Goal: Task Accomplishment & Management: Use online tool/utility

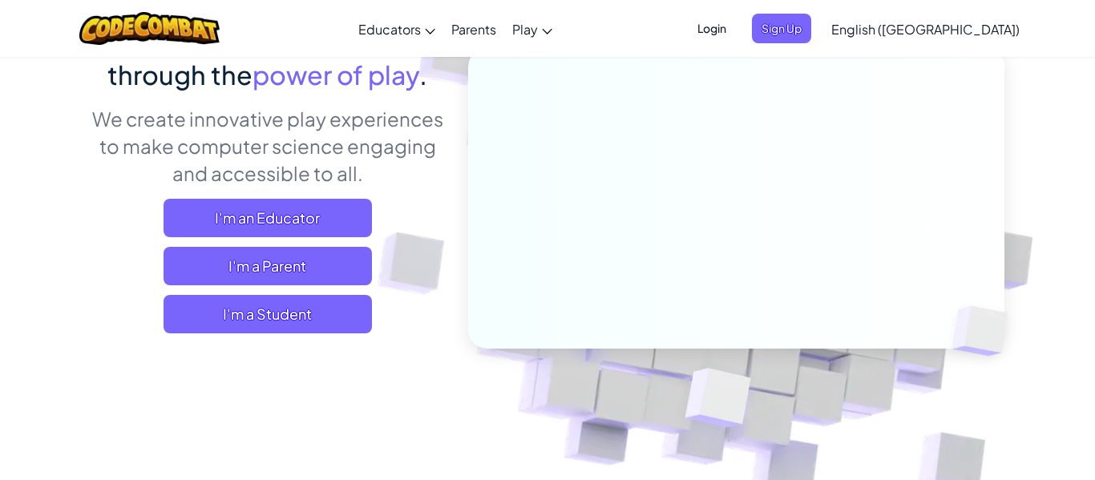
scroll to position [181, 0]
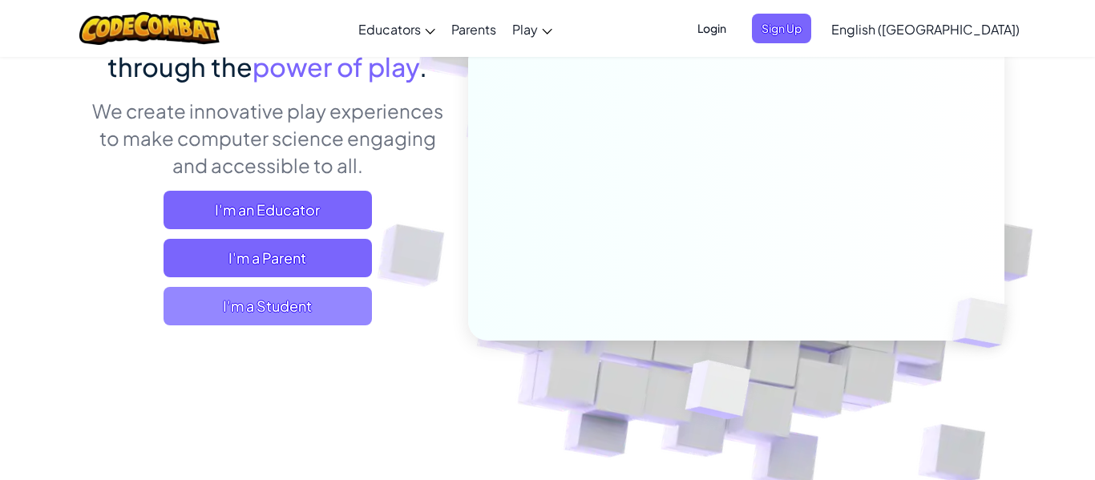
click at [316, 306] on span "I'm a Student" at bounding box center [268, 306] width 208 height 38
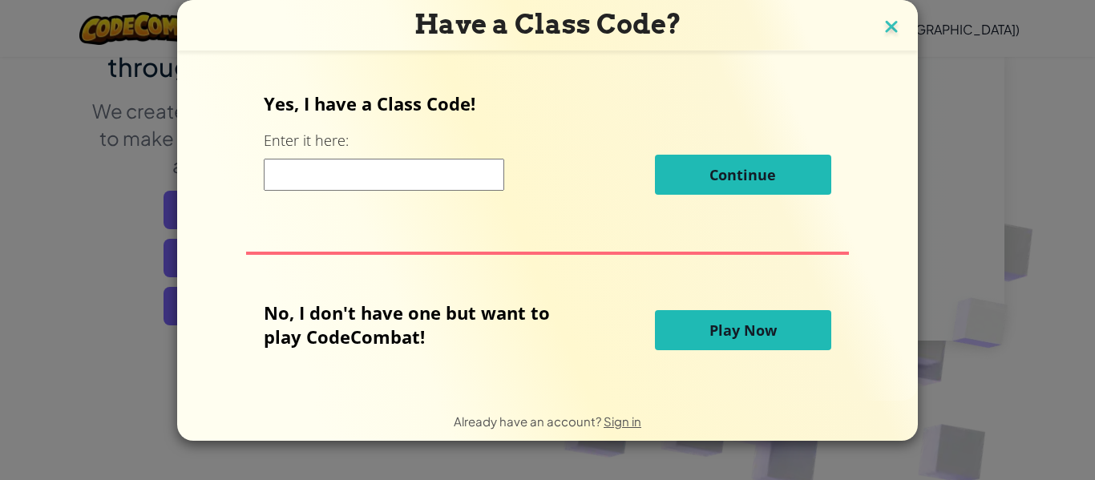
click at [886, 22] on img at bounding box center [891, 28] width 21 height 24
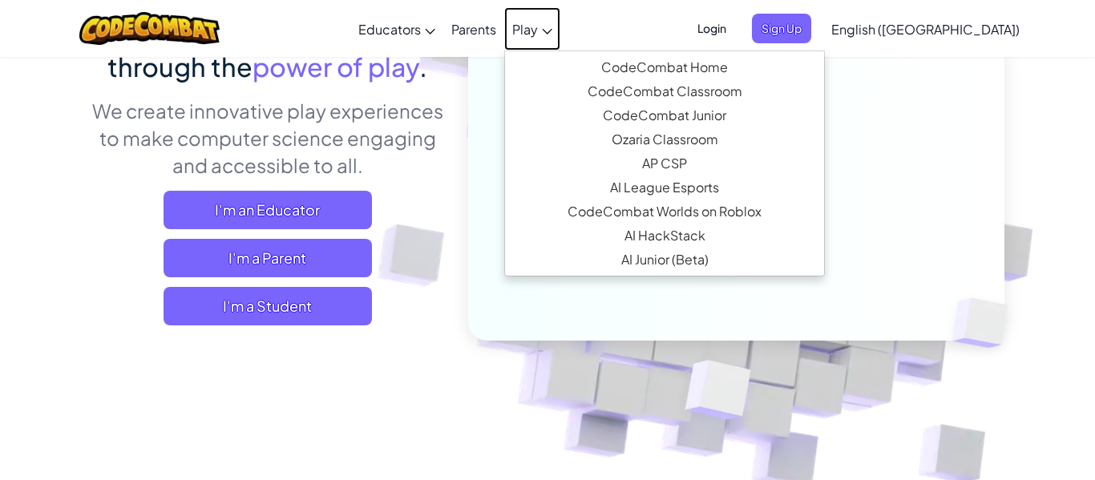
click at [560, 41] on link "Play" at bounding box center [532, 28] width 56 height 43
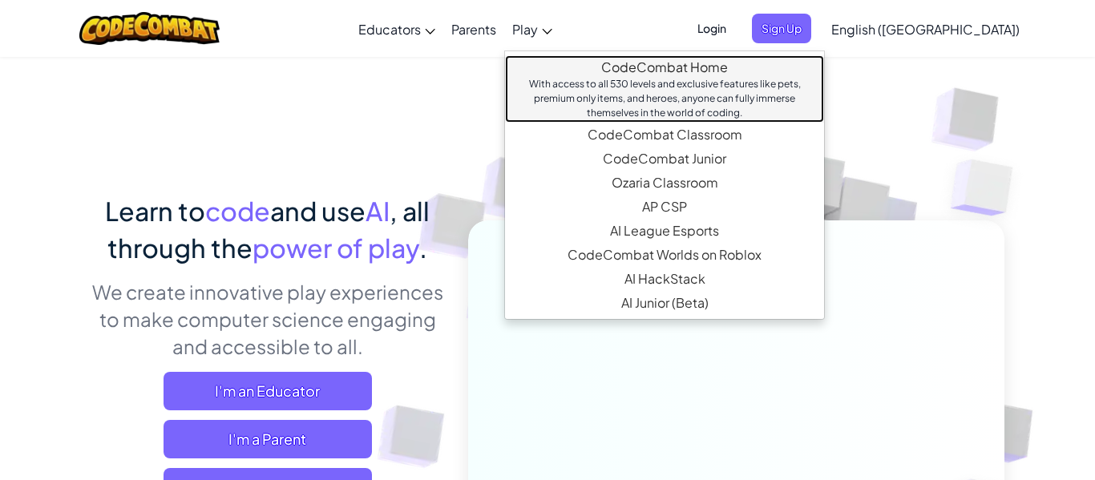
click at [757, 62] on link "CodeCombat Home With access to all 530 levels and exclusive features like pets,…" at bounding box center [664, 88] width 319 height 67
click at [759, 83] on div "With access to all 530 levels and exclusive features like pets, premium only it…" at bounding box center [664, 98] width 287 height 43
click at [775, 69] on link "CodeCombat Home With access to all 530 levels and exclusive features like pets,…" at bounding box center [664, 88] width 319 height 67
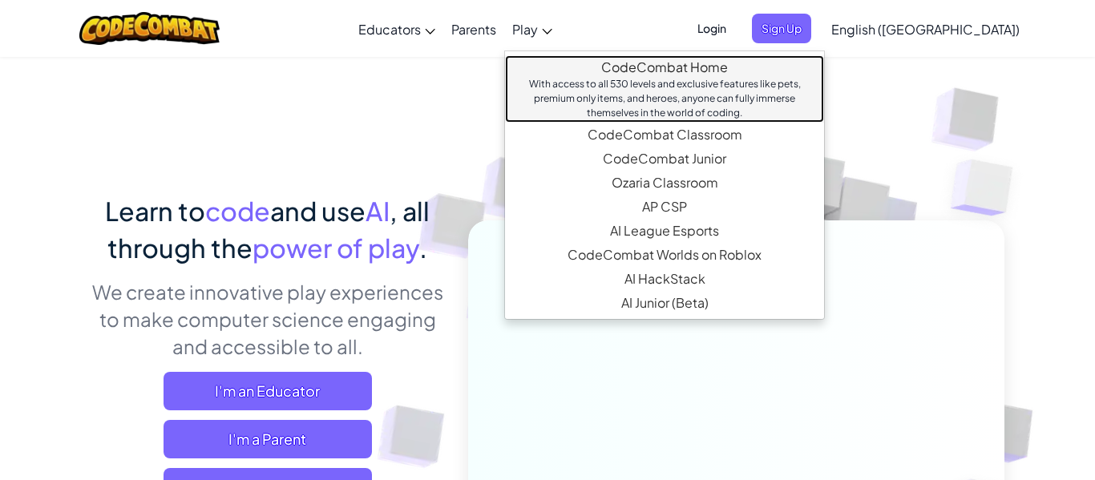
click at [775, 69] on link "CodeCombat Home With access to all 530 levels and exclusive features like pets,…" at bounding box center [664, 88] width 319 height 67
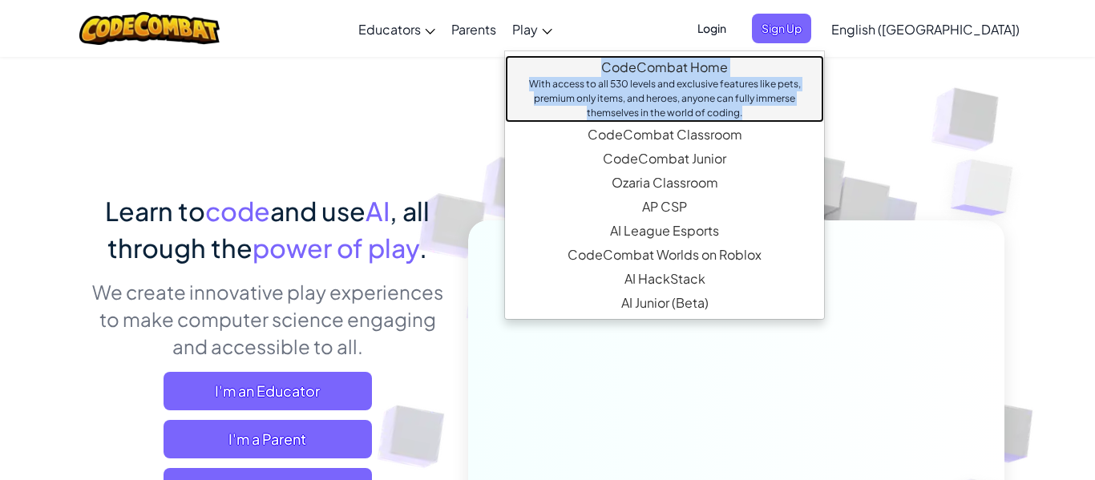
click at [774, 69] on link "CodeCombat Home With access to all 530 levels and exclusive features like pets,…" at bounding box center [664, 88] width 319 height 67
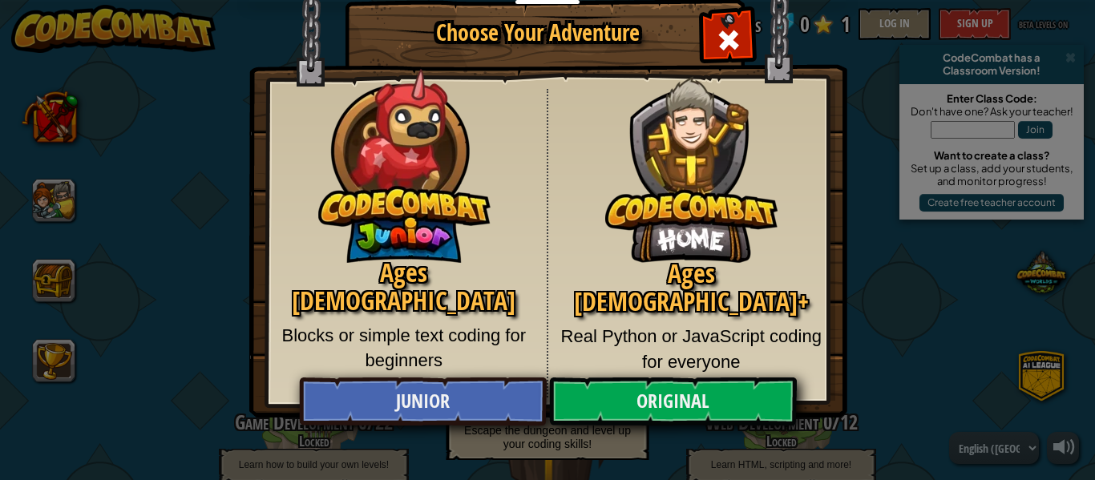
click at [726, 54] on img at bounding box center [691, 157] width 172 height 211
click at [722, 44] on span "Close modal" at bounding box center [729, 40] width 26 height 26
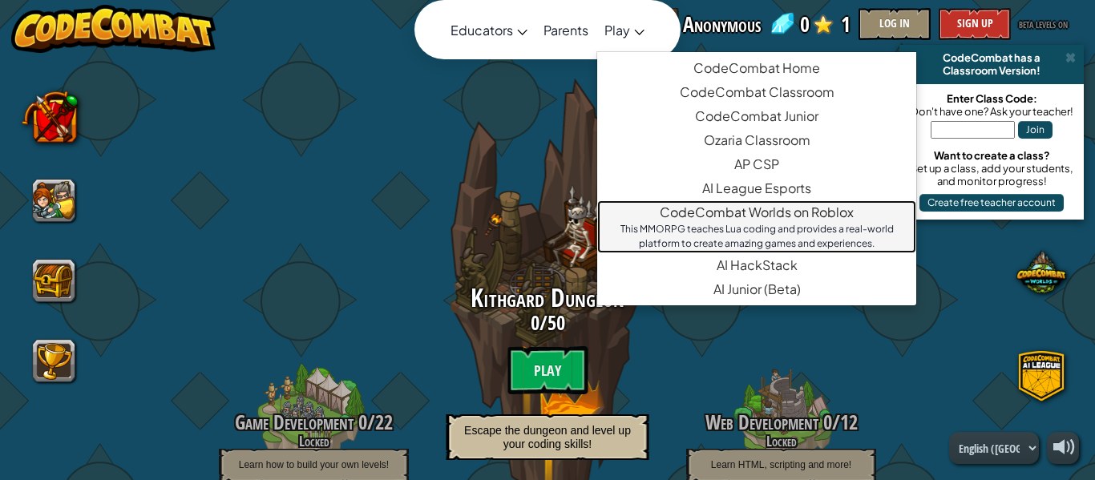
click at [762, 244] on div "This MMORPG teaches Lua coding and provides a real-world platform to create ama…" at bounding box center [756, 236] width 287 height 29
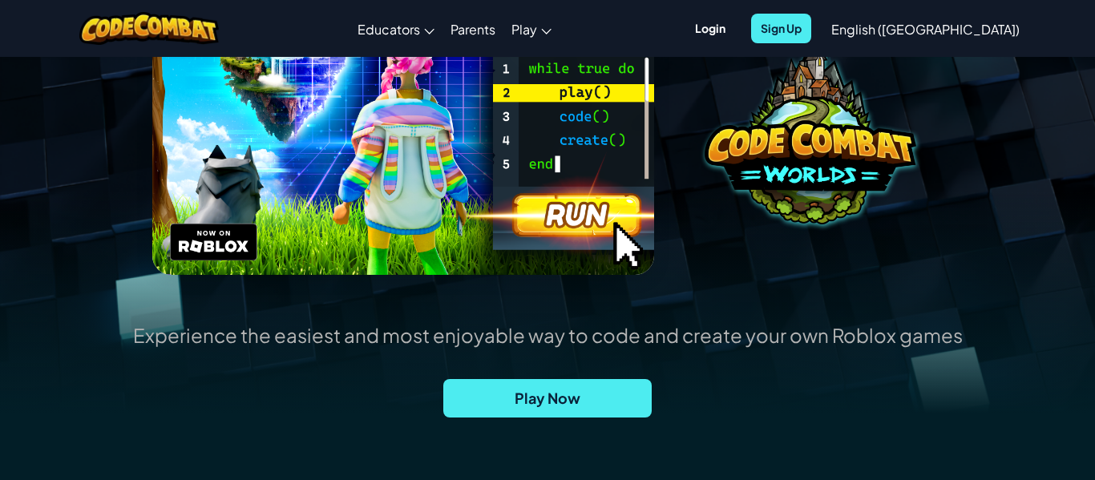
scroll to position [257, 0]
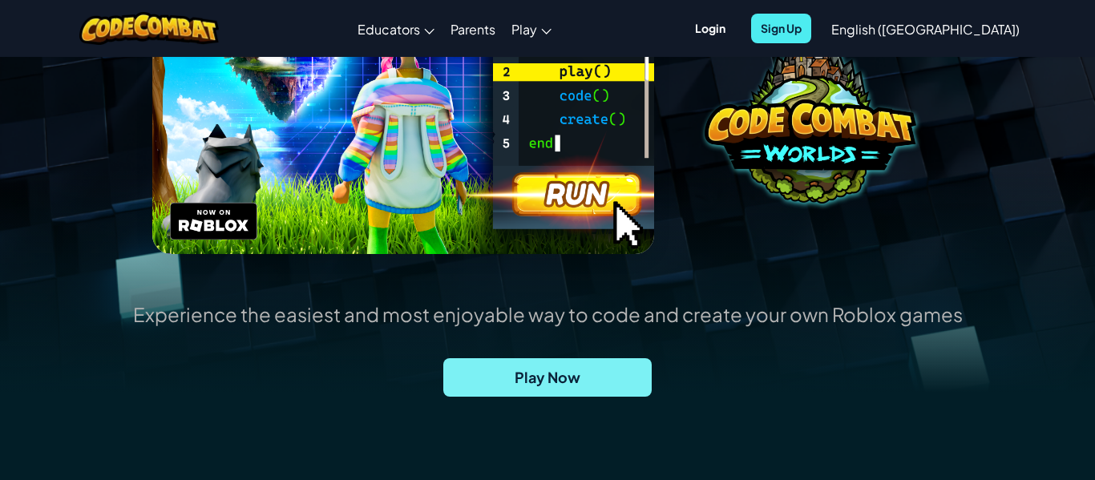
click at [560, 364] on span "Play Now" at bounding box center [547, 377] width 208 height 38
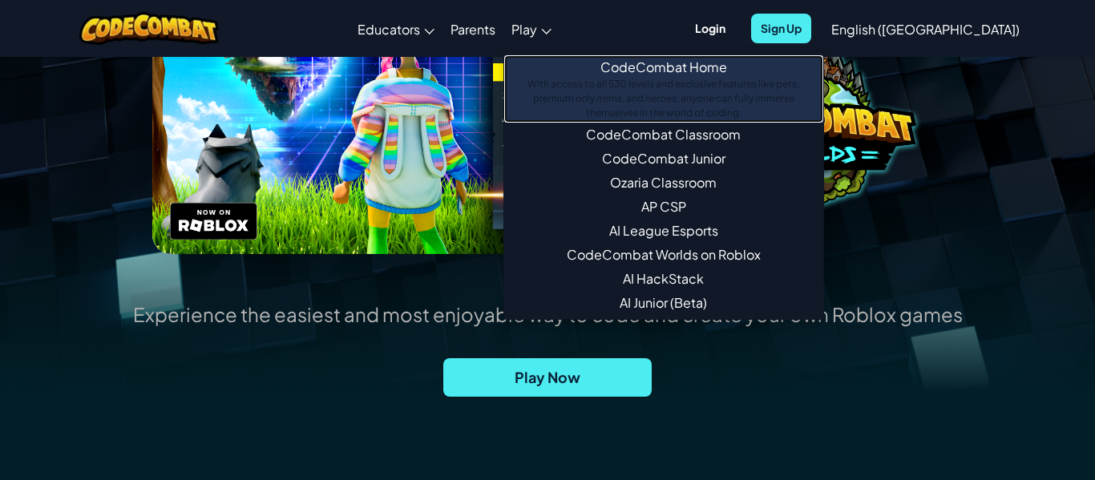
click at [724, 75] on link "CodeCombat Home With access to all 530 levels and exclusive features like pets,…" at bounding box center [663, 88] width 319 height 67
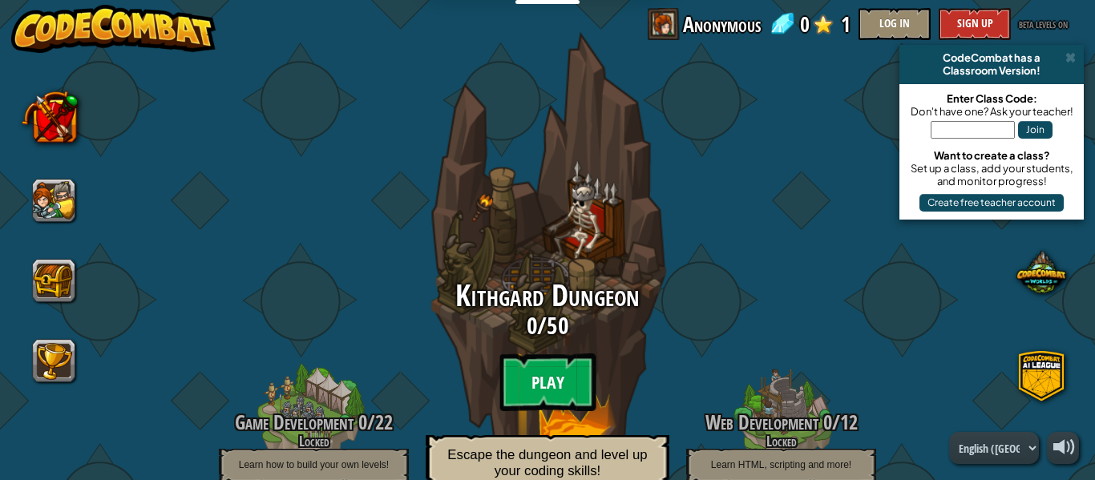
click at [553, 374] on btn "Play" at bounding box center [547, 383] width 96 height 58
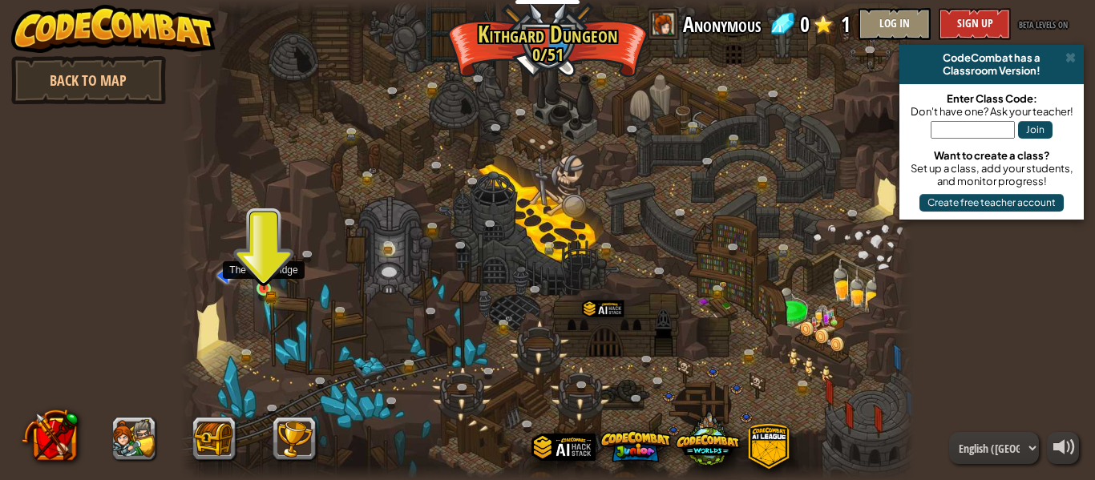
click at [268, 284] on img at bounding box center [264, 271] width 17 height 37
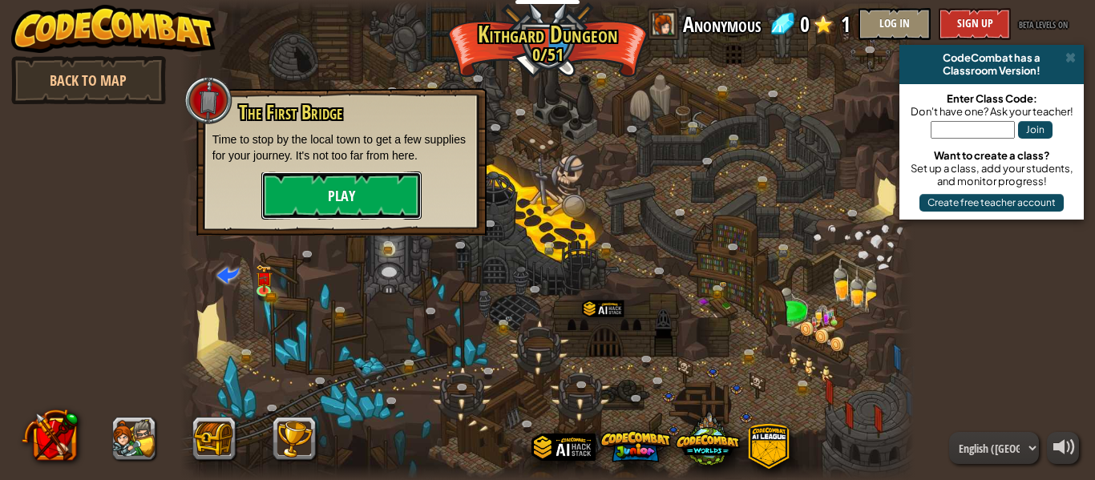
click at [342, 201] on button "Play" at bounding box center [341, 196] width 160 height 48
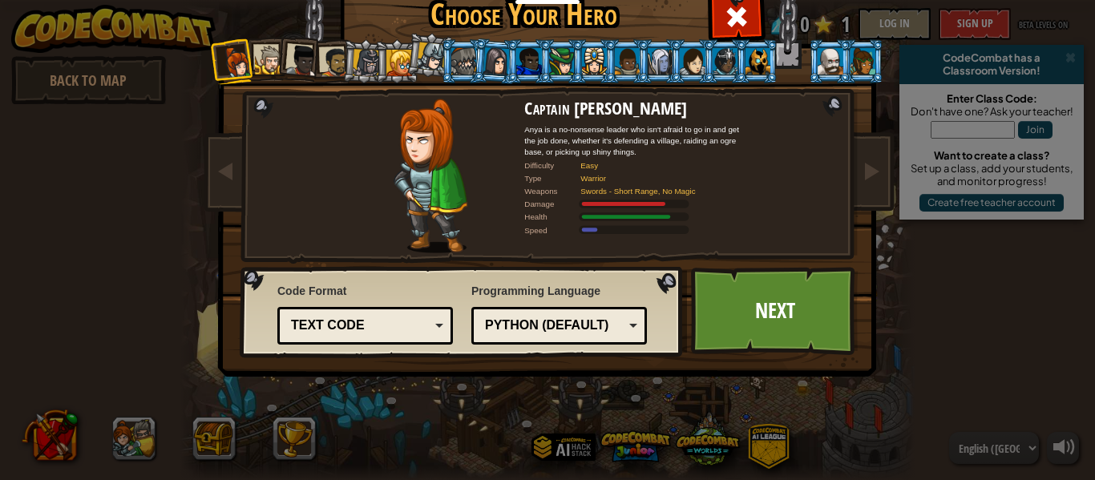
click at [866, 60] on div at bounding box center [863, 61] width 25 height 26
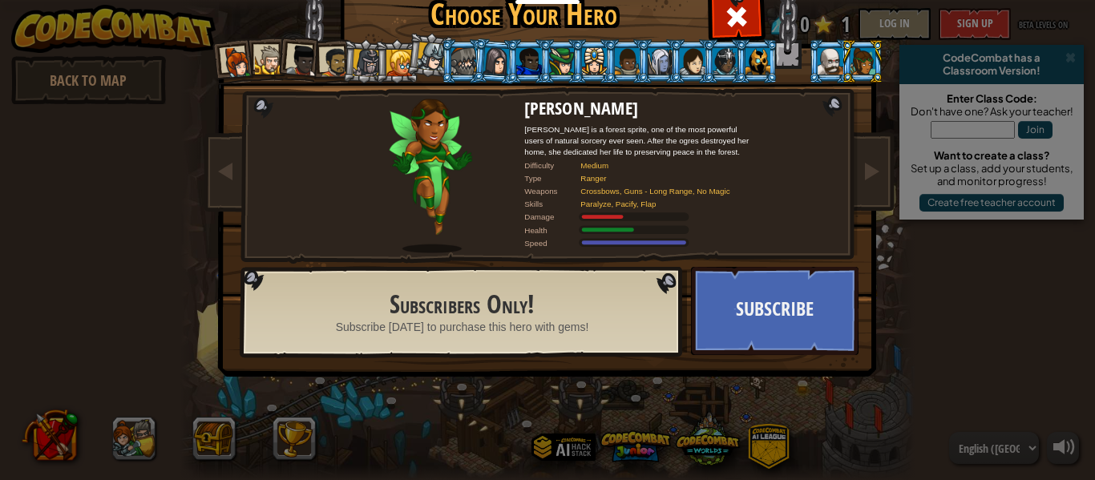
click at [761, 67] on div at bounding box center [758, 61] width 25 height 26
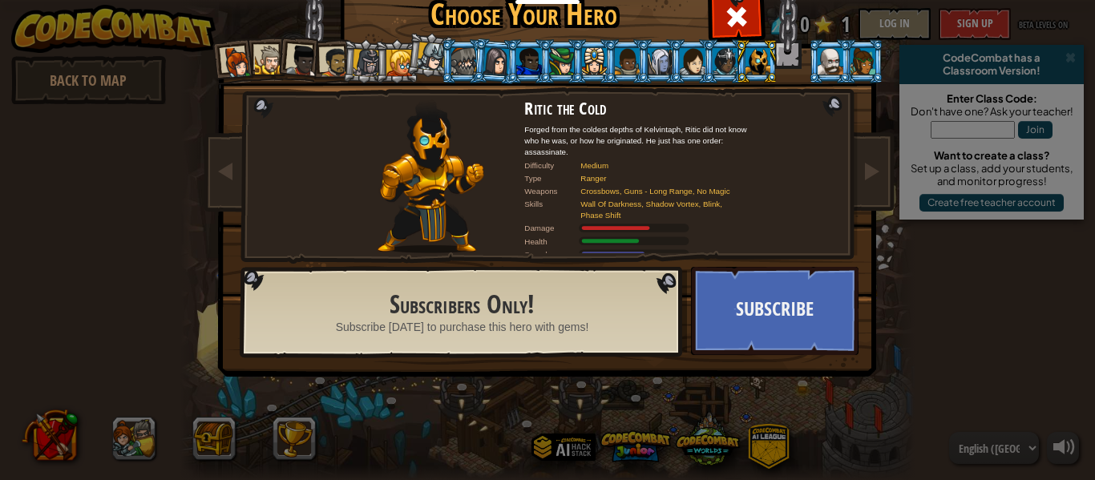
click at [643, 46] on li at bounding box center [658, 61] width 43 height 44
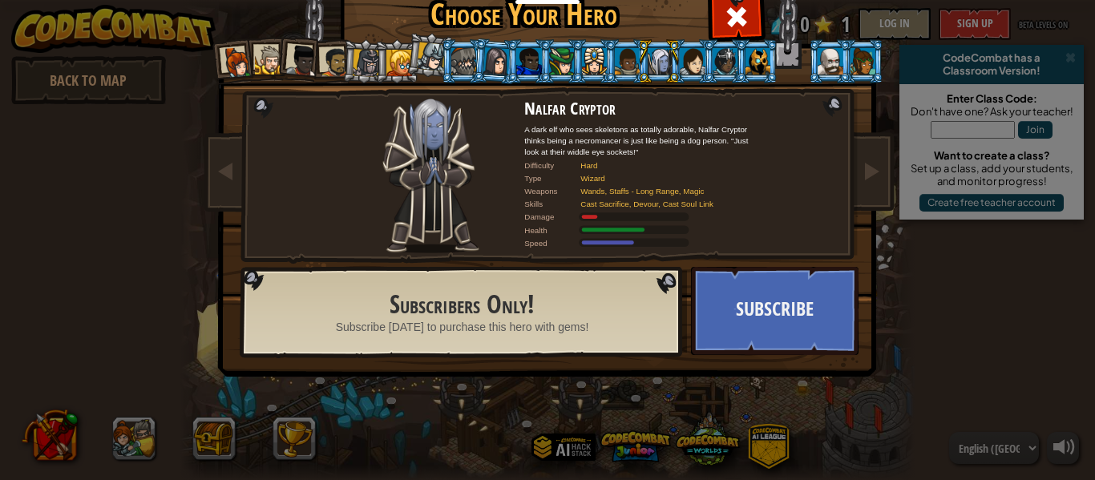
click at [615, 51] on div at bounding box center [627, 61] width 25 height 26
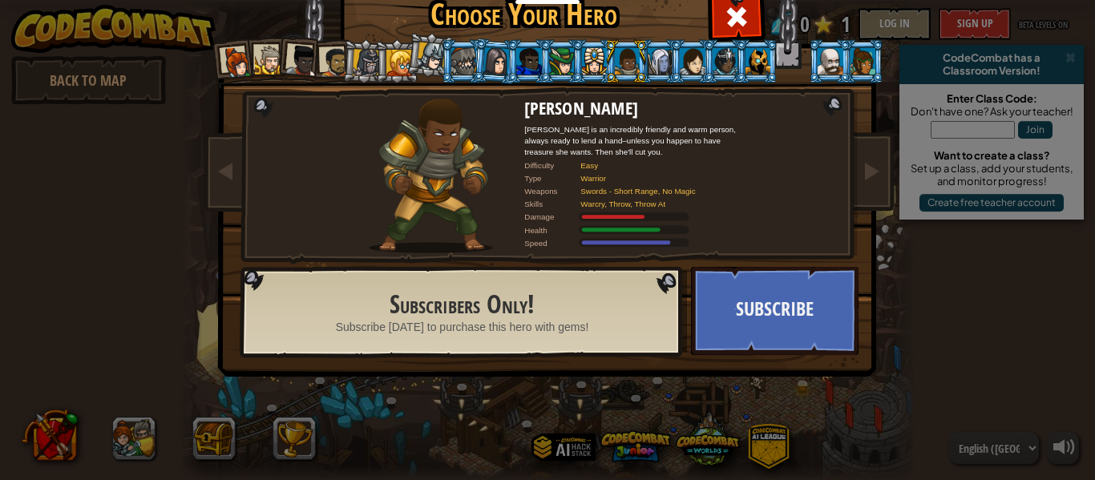
click at [588, 61] on div at bounding box center [594, 61] width 25 height 26
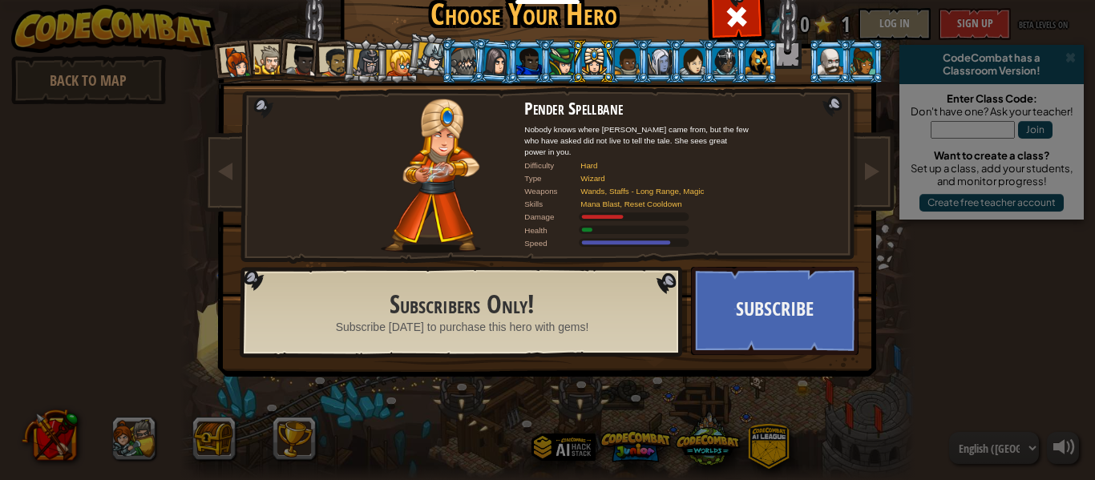
click at [544, 59] on li at bounding box center [561, 61] width 43 height 44
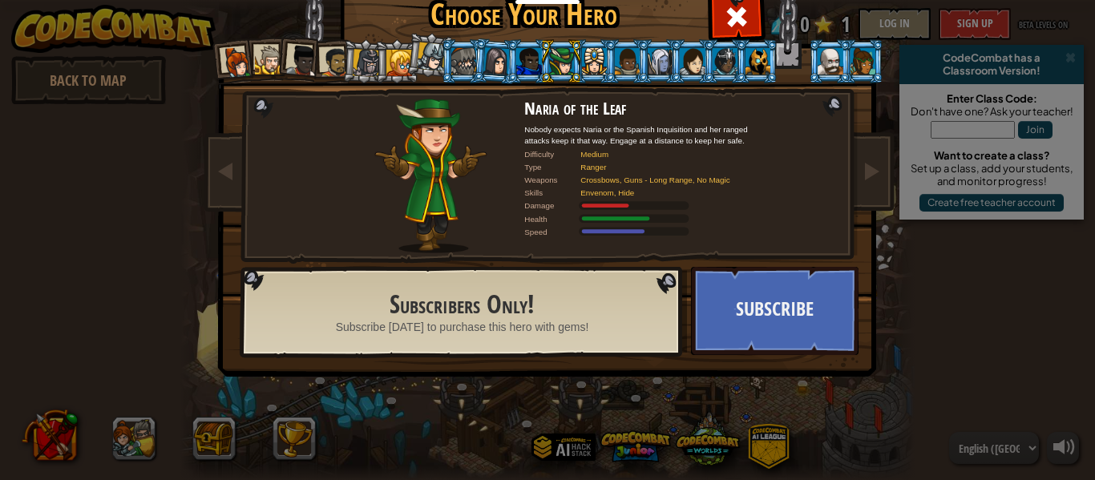
click at [530, 59] on div at bounding box center [528, 61] width 25 height 26
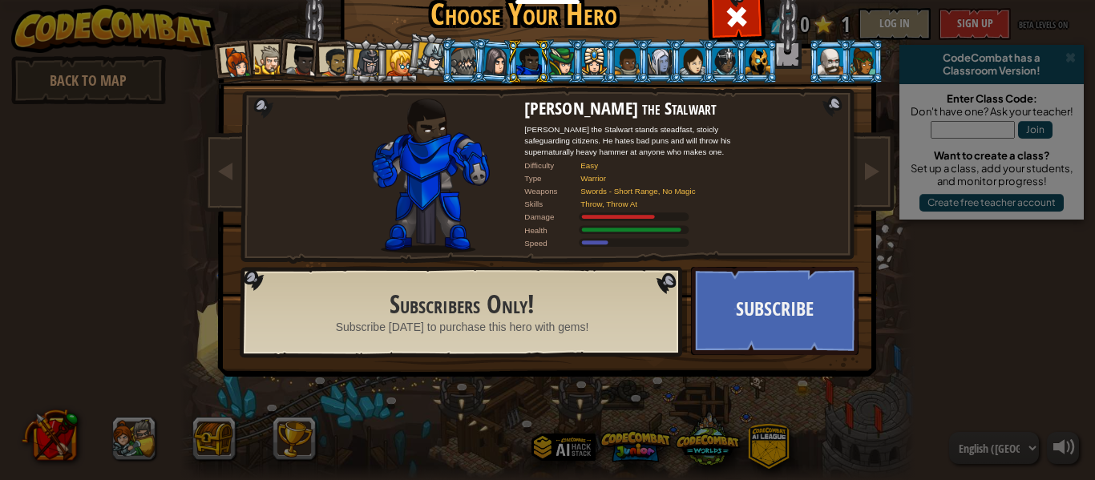
click at [495, 59] on div at bounding box center [496, 60] width 26 height 27
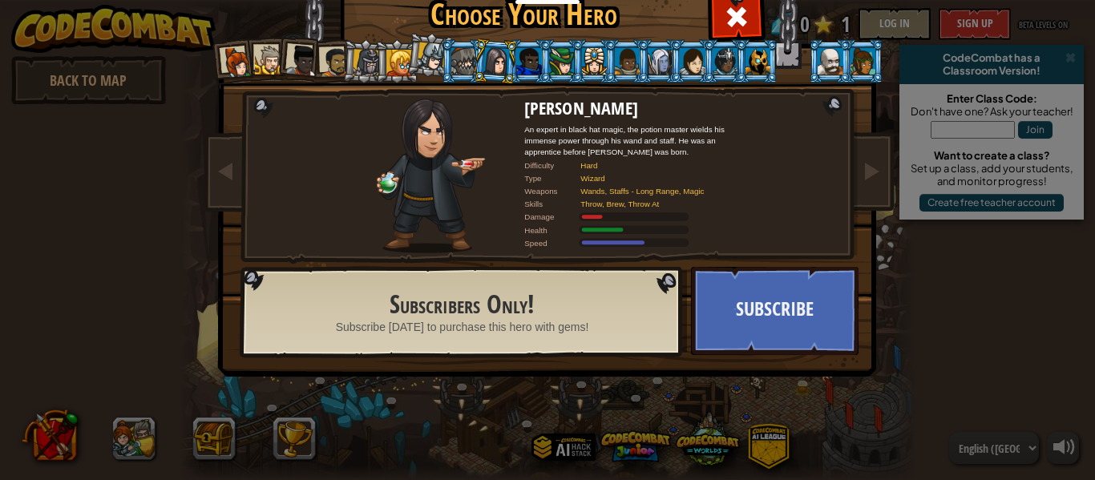
click at [453, 61] on div at bounding box center [463, 61] width 25 height 26
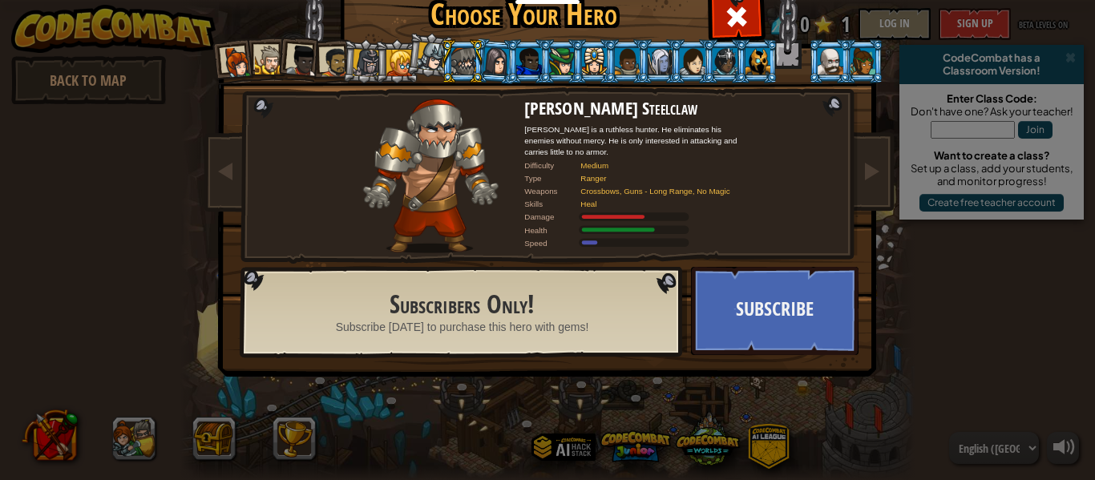
click at [426, 59] on div at bounding box center [432, 56] width 29 height 29
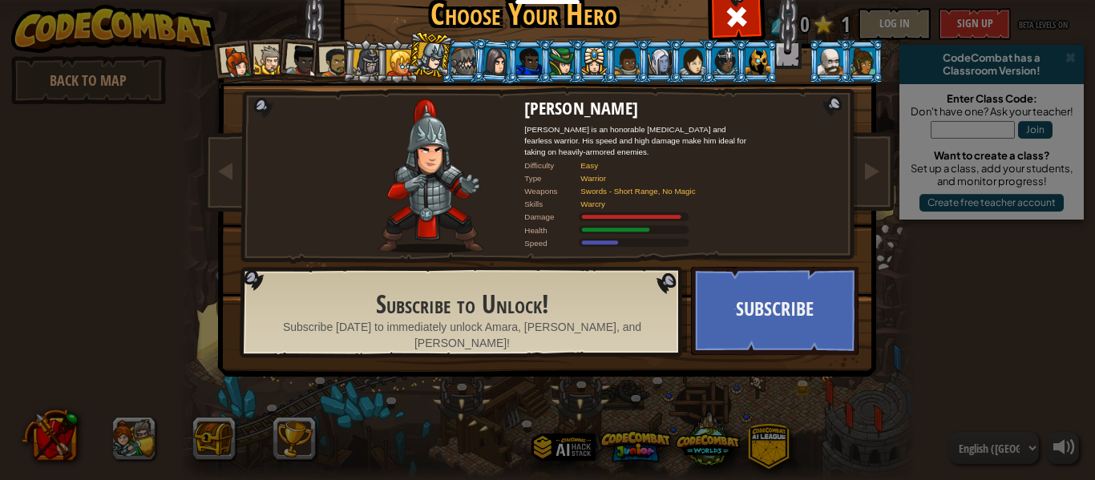
click at [394, 69] on div at bounding box center [399, 63] width 26 height 26
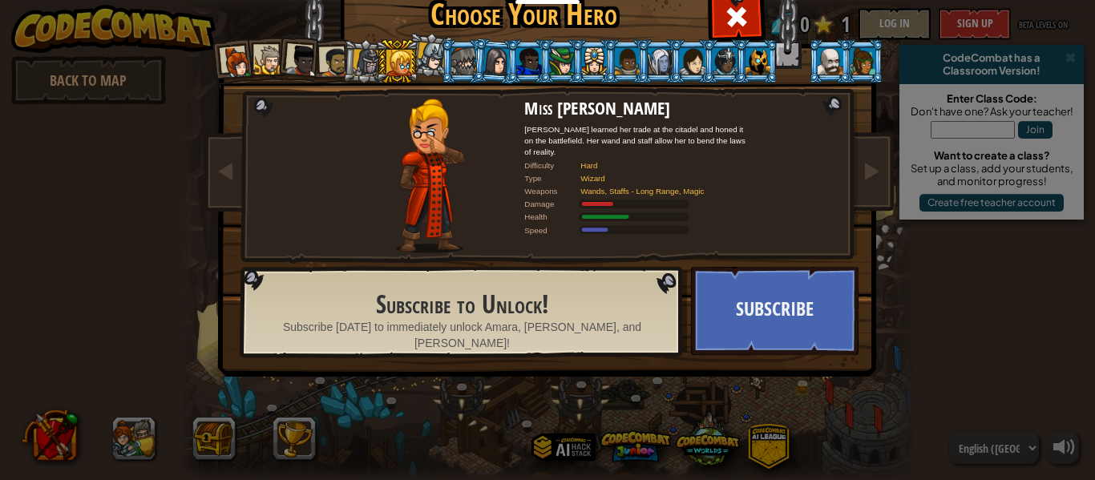
click at [362, 71] on div at bounding box center [366, 62] width 27 height 27
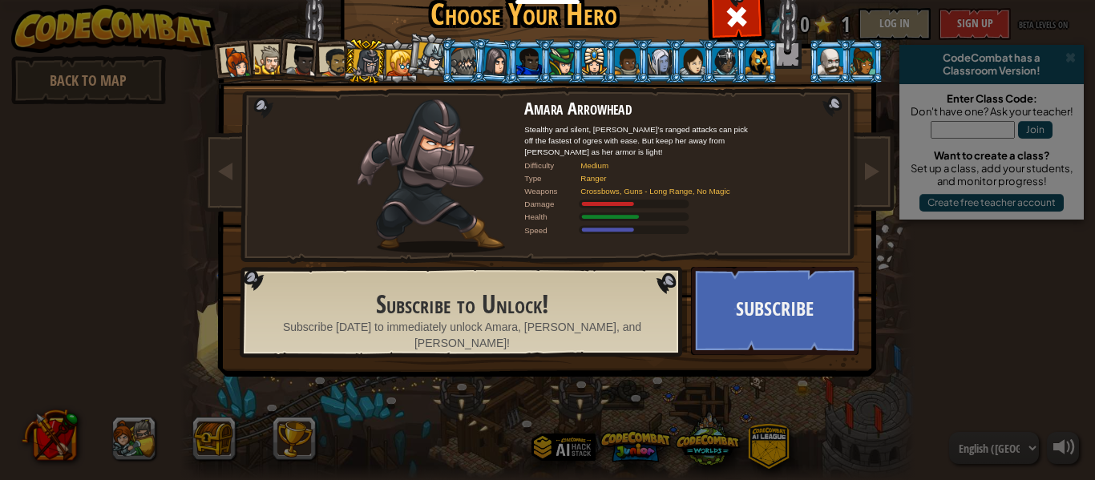
click at [321, 63] on div at bounding box center [335, 62] width 30 height 30
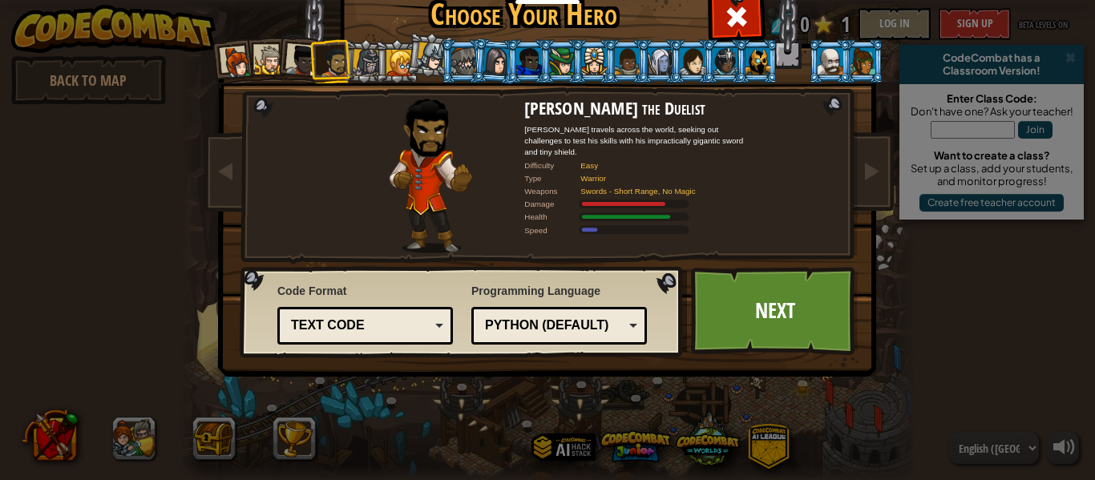
click at [297, 59] on div at bounding box center [302, 61] width 32 height 32
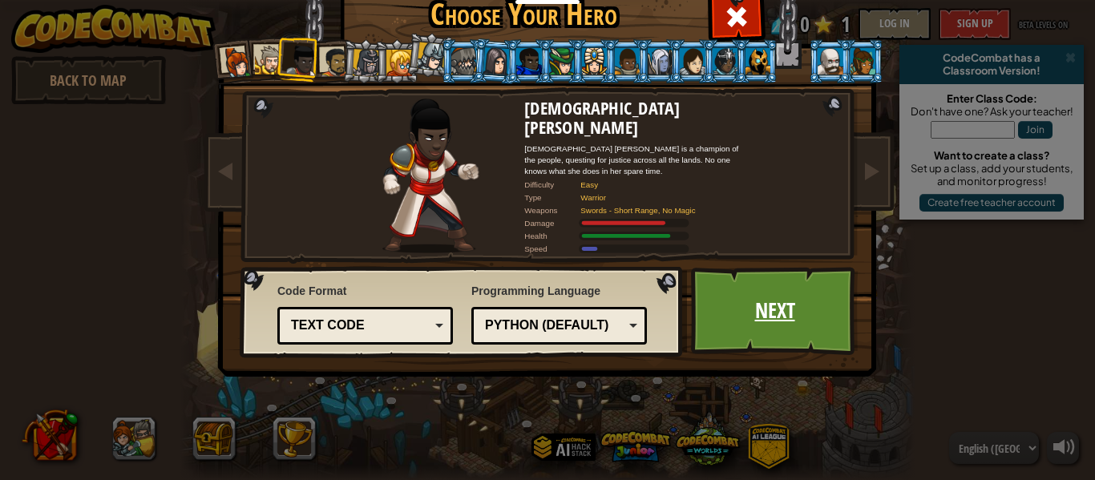
click at [735, 320] on link "Next" at bounding box center [775, 311] width 168 height 88
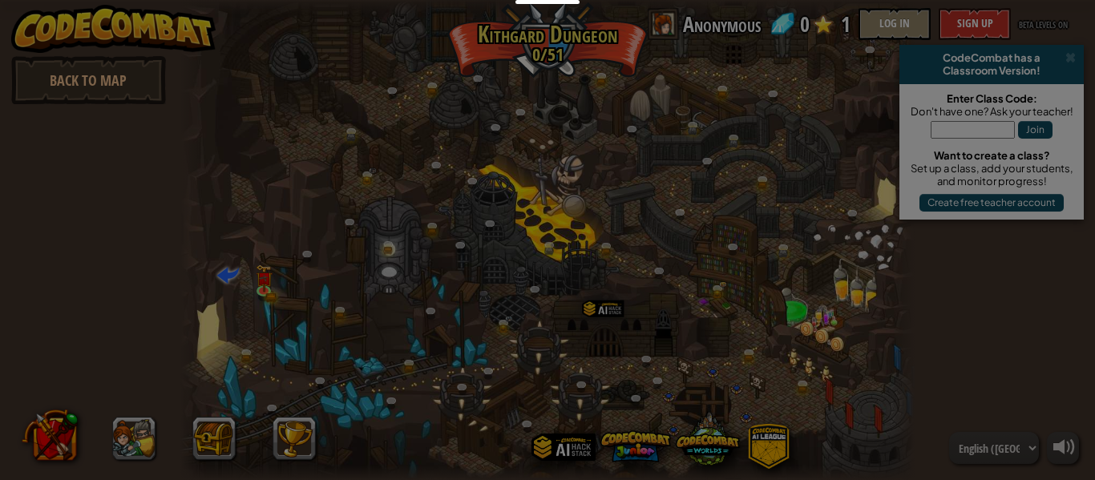
click at [735, 320] on div at bounding box center [547, 240] width 1095 height 480
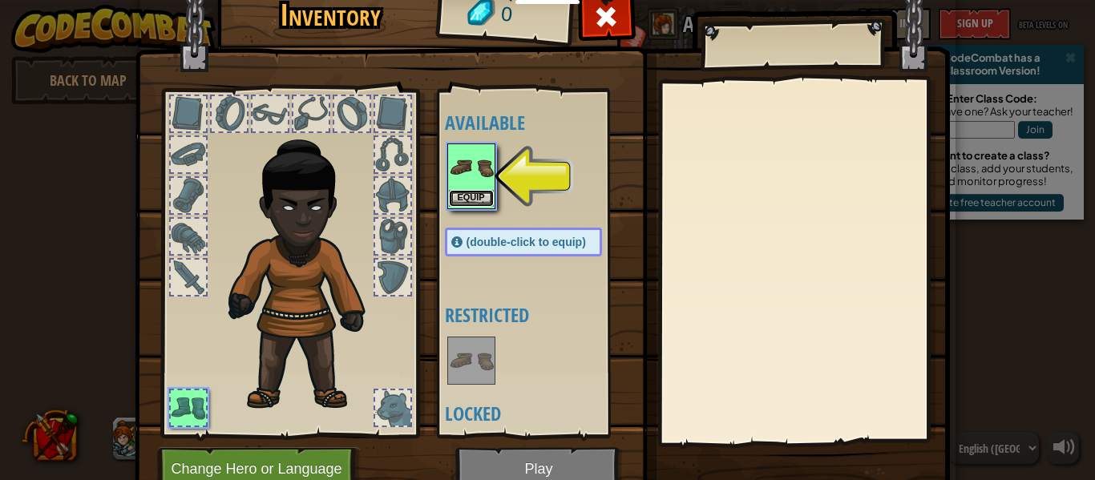
click at [479, 200] on button "Equip" at bounding box center [471, 198] width 45 height 17
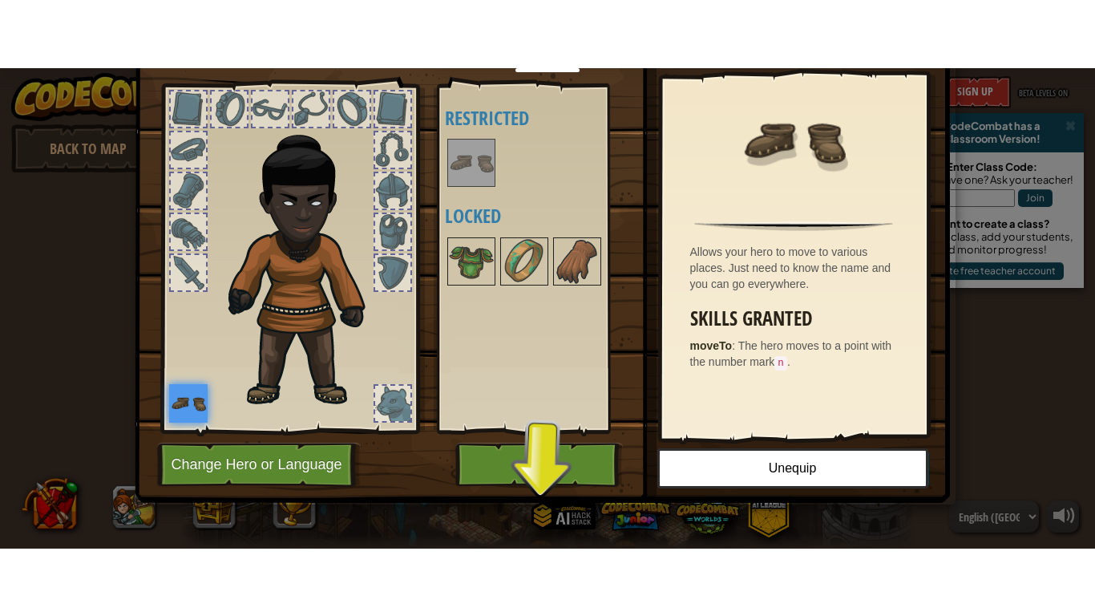
scroll to position [72, 0]
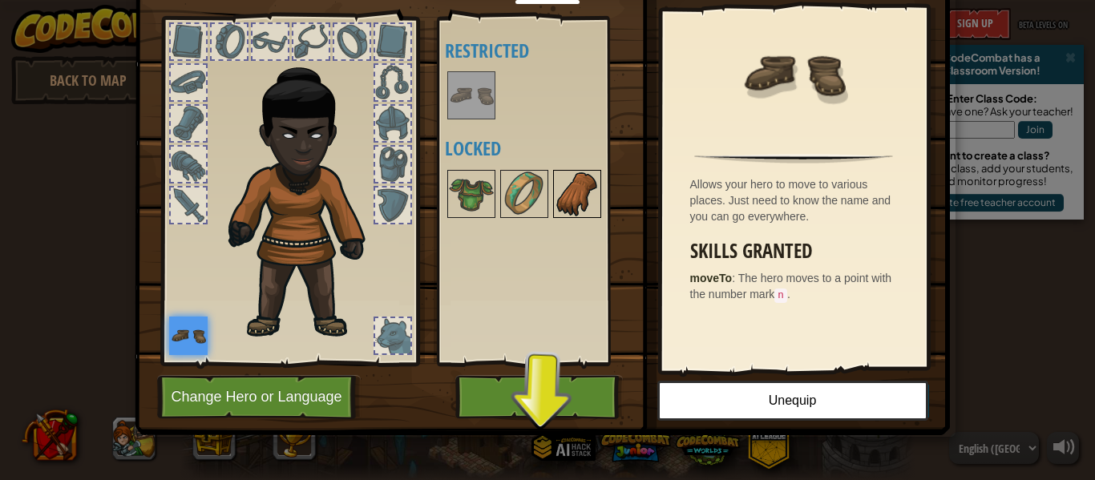
click at [563, 192] on img at bounding box center [577, 194] width 45 height 45
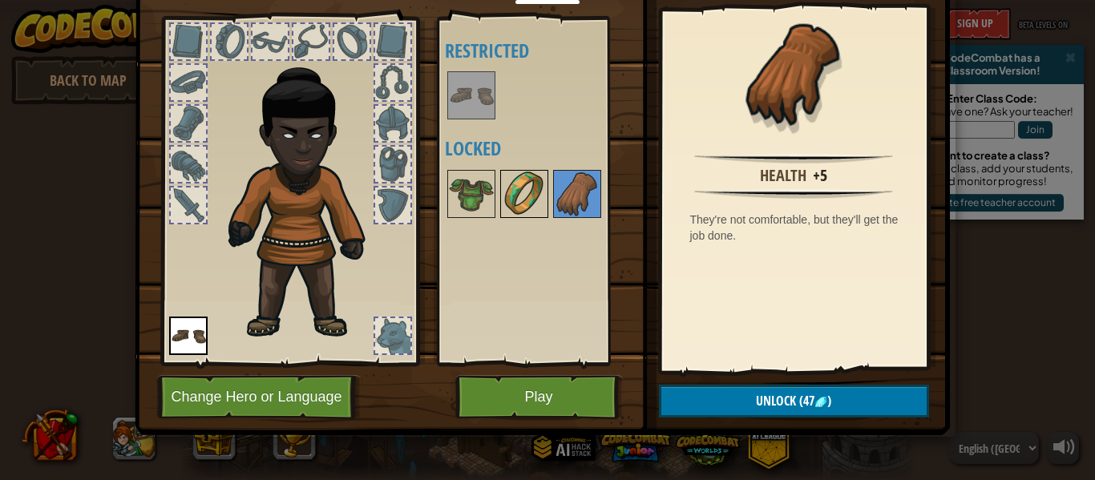
click at [533, 176] on img at bounding box center [524, 194] width 45 height 45
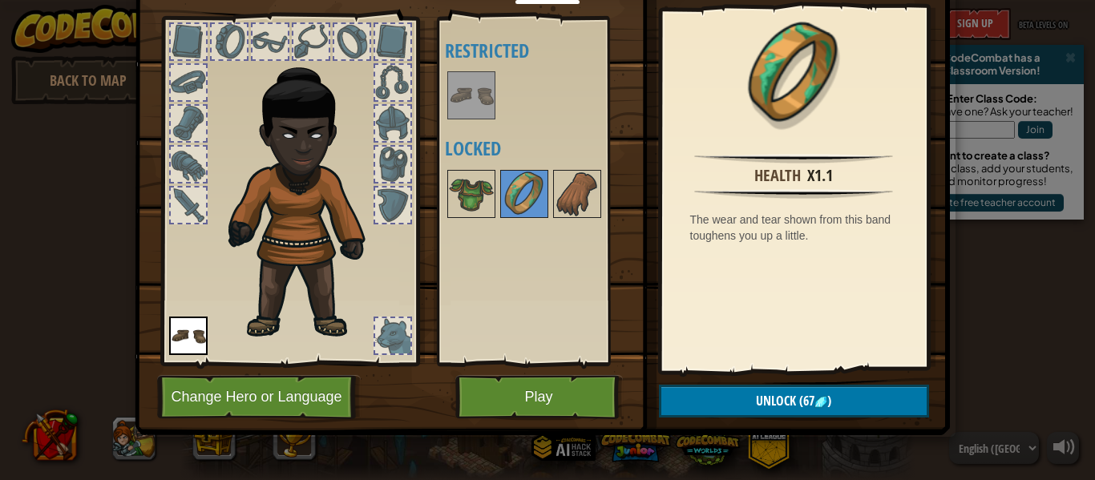
click at [494, 168] on div at bounding box center [539, 194] width 189 height 53
click at [479, 170] on div at bounding box center [471, 194] width 48 height 48
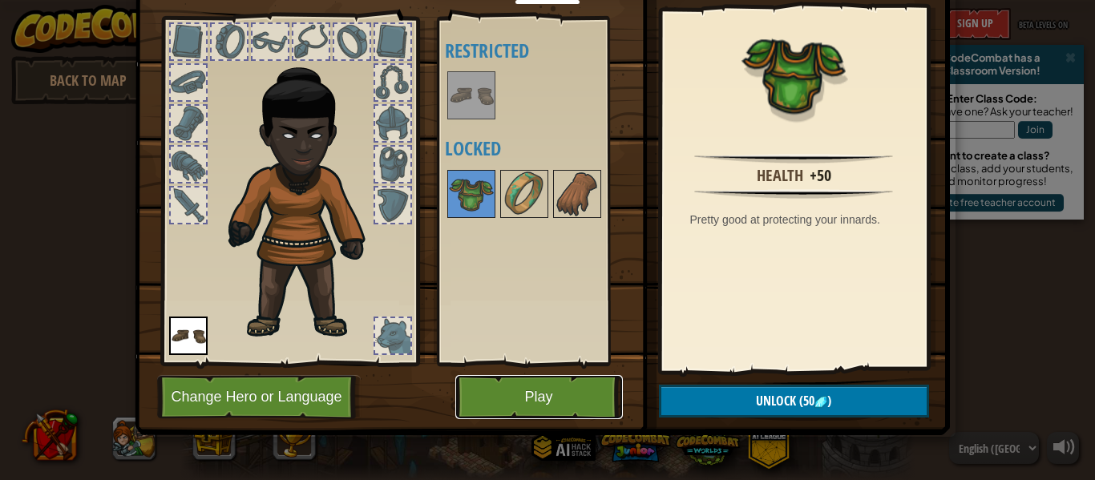
click at [556, 395] on button "Play" at bounding box center [539, 397] width 168 height 44
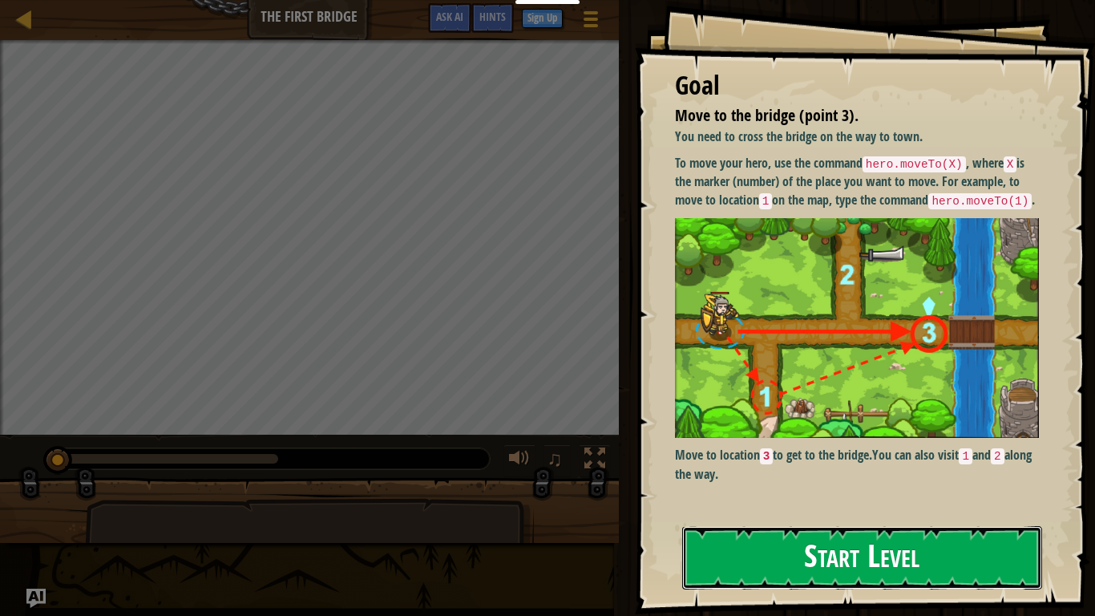
click at [708, 479] on button "Start Level" at bounding box center [862, 557] width 360 height 63
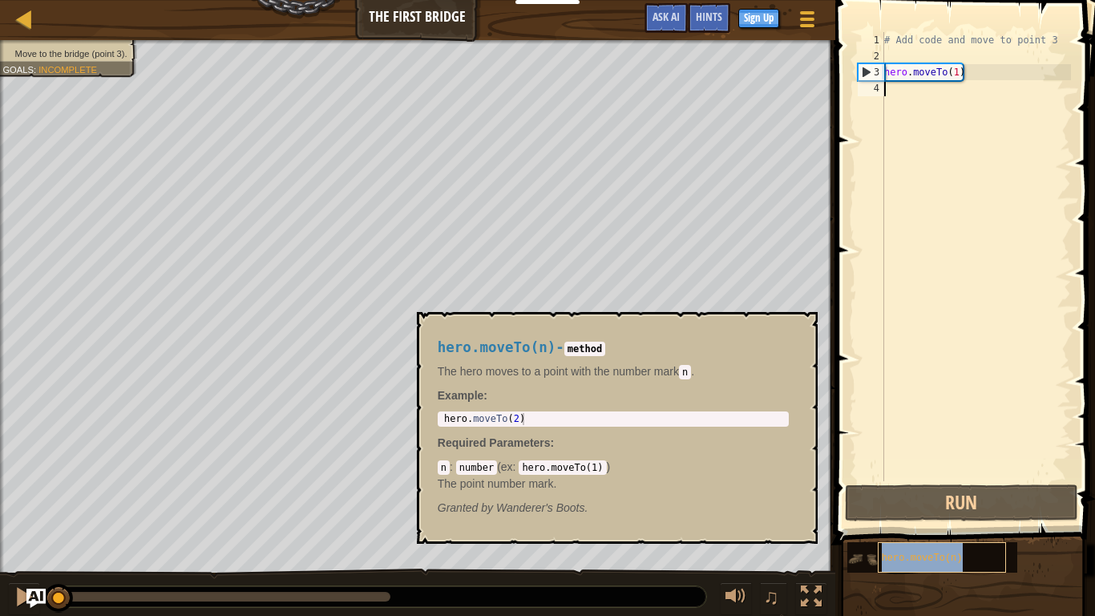
click at [937, 479] on span "hero.moveTo(n)" at bounding box center [922, 557] width 81 height 11
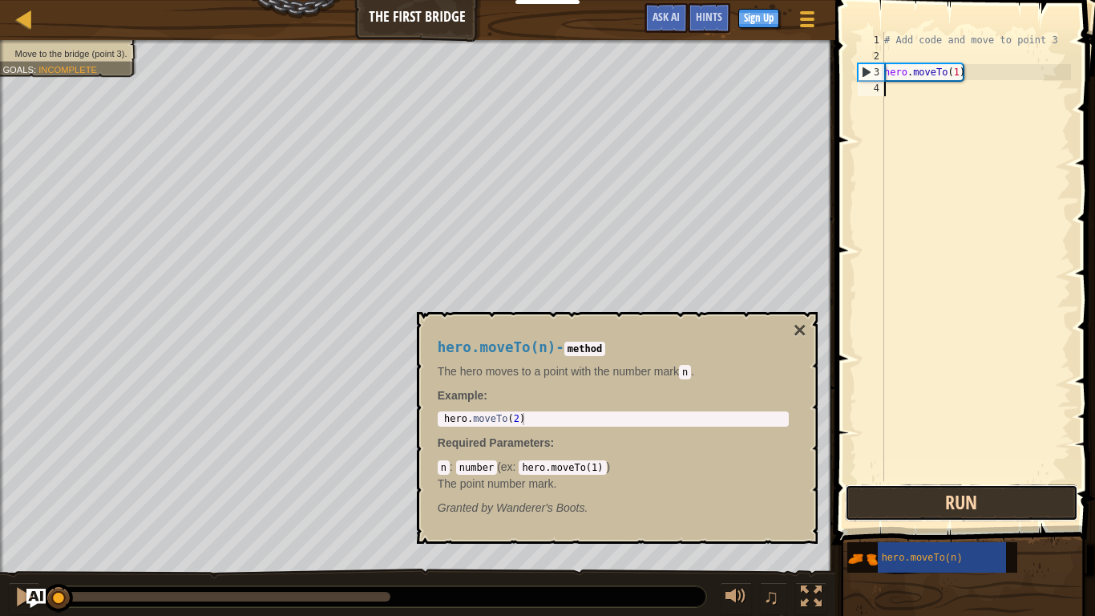
click at [930, 479] on button "Run" at bounding box center [961, 502] width 233 height 37
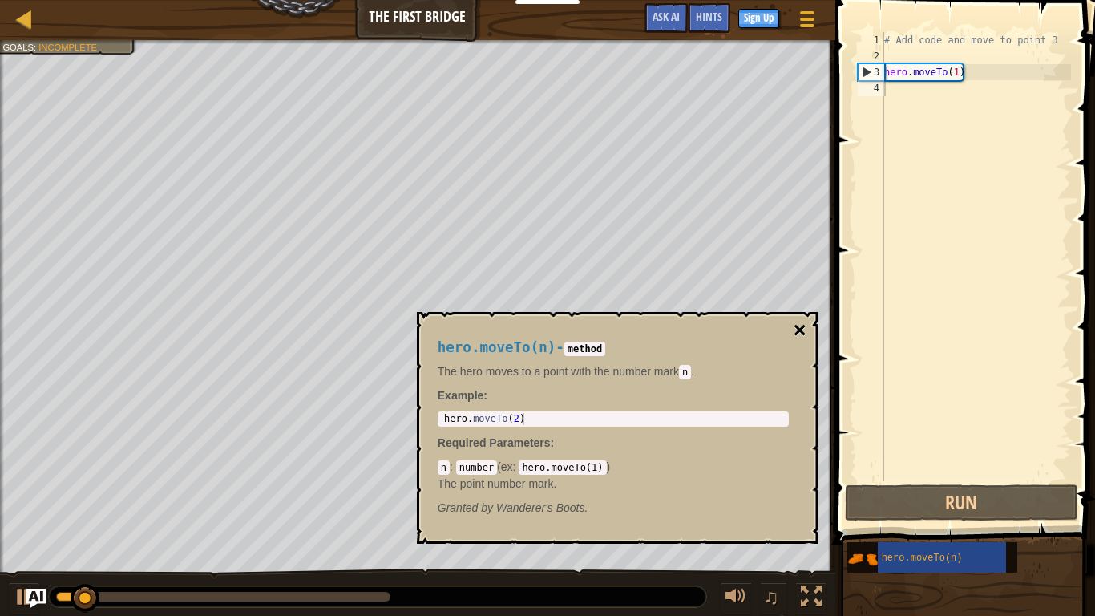
click at [796, 331] on button "×" at bounding box center [799, 330] width 13 height 22
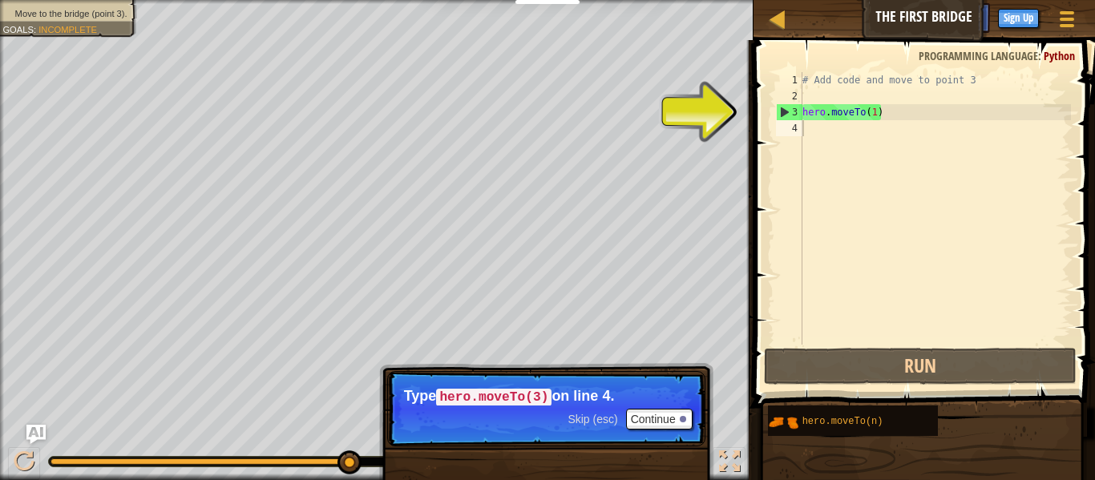
click at [813, 119] on div "# Add code and move to point 3 hero . moveTo ( 1 )" at bounding box center [935, 224] width 272 height 305
click at [646, 425] on button "Continue" at bounding box center [659, 419] width 67 height 21
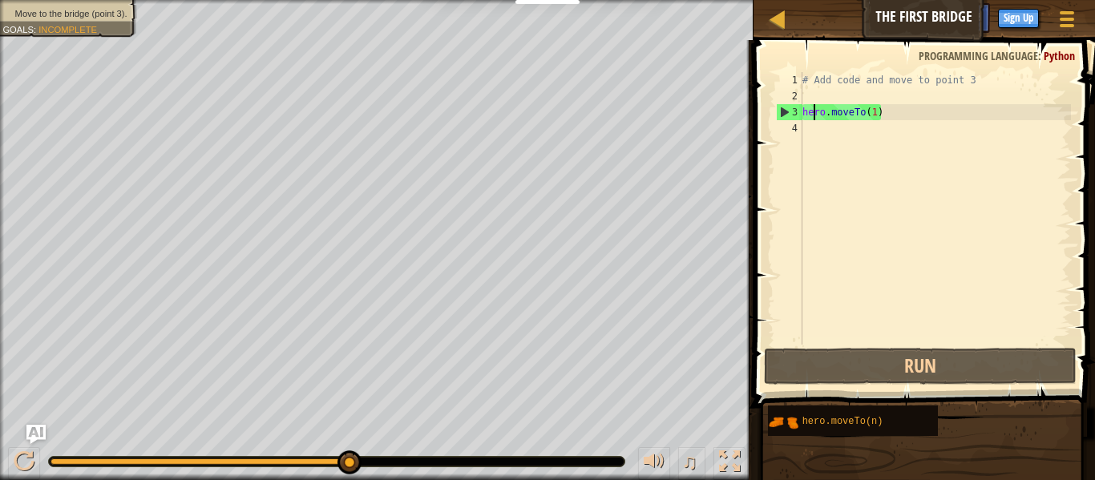
click at [802, 109] on div "# Add code and move to point 3 hero . moveTo ( 1 )" at bounding box center [935, 224] width 272 height 305
drag, startPoint x: 882, startPoint y: 107, endPoint x: 758, endPoint y: 119, distance: 124.8
click at [758, 119] on div "hero.moveTo(1) 1 2 3 4 # Add code and move to point 3 hero . moveTo ( 1 ) ההההה…" at bounding box center [922, 255] width 346 height 415
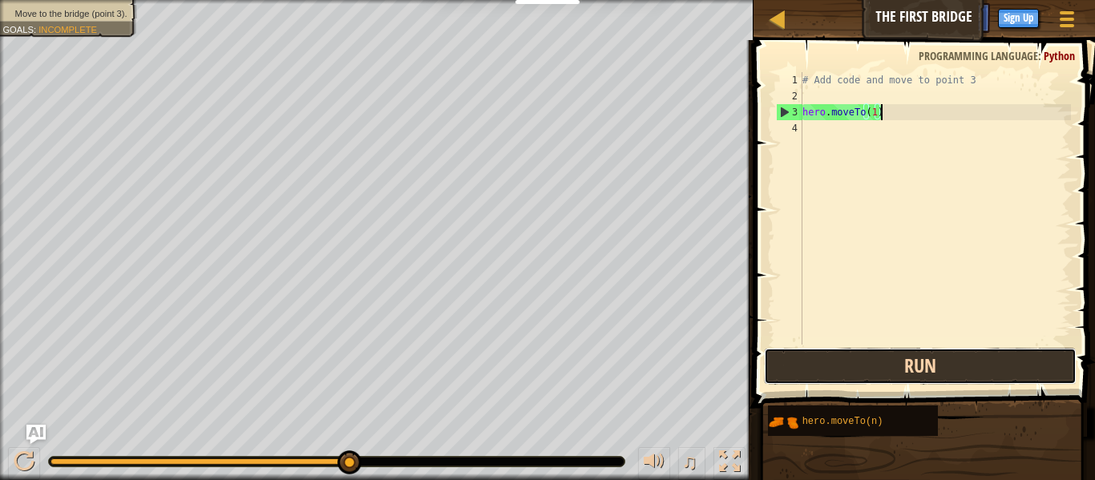
click at [904, 384] on button "Run" at bounding box center [920, 366] width 313 height 37
click at [904, 360] on button "Run" at bounding box center [920, 366] width 313 height 37
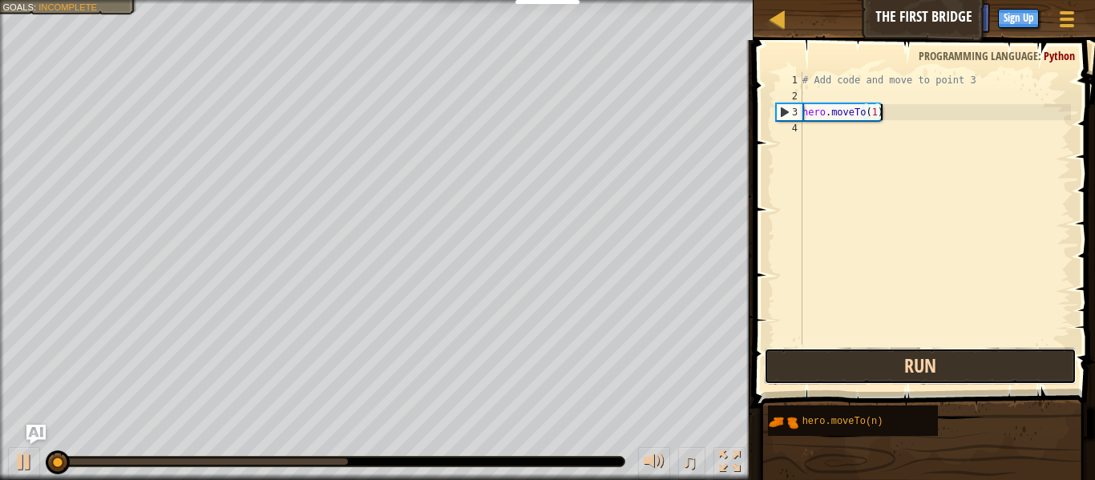
click at [904, 360] on button "Run" at bounding box center [920, 366] width 313 height 37
click at [904, 360] on button "Running" at bounding box center [920, 366] width 313 height 37
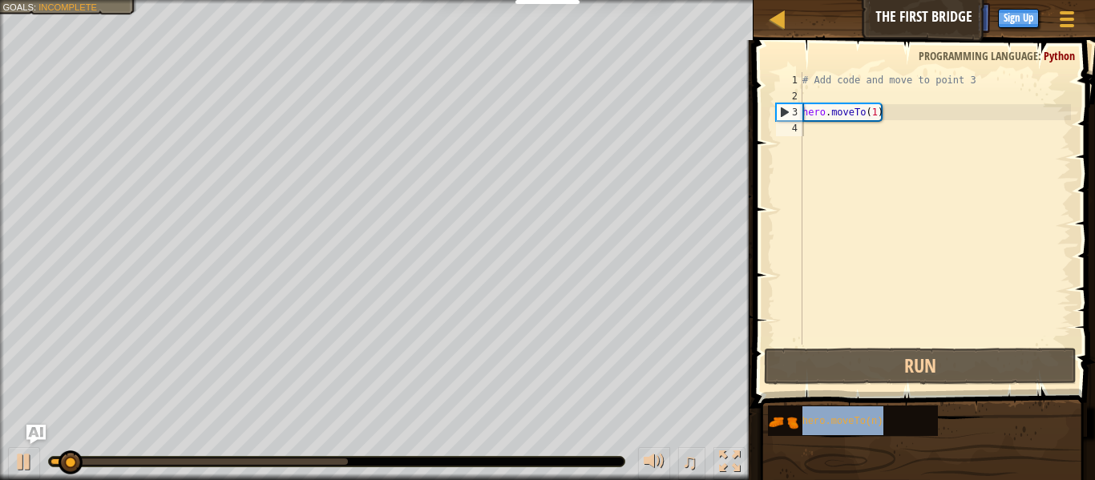
type textarea "hero.moveTo(n)"
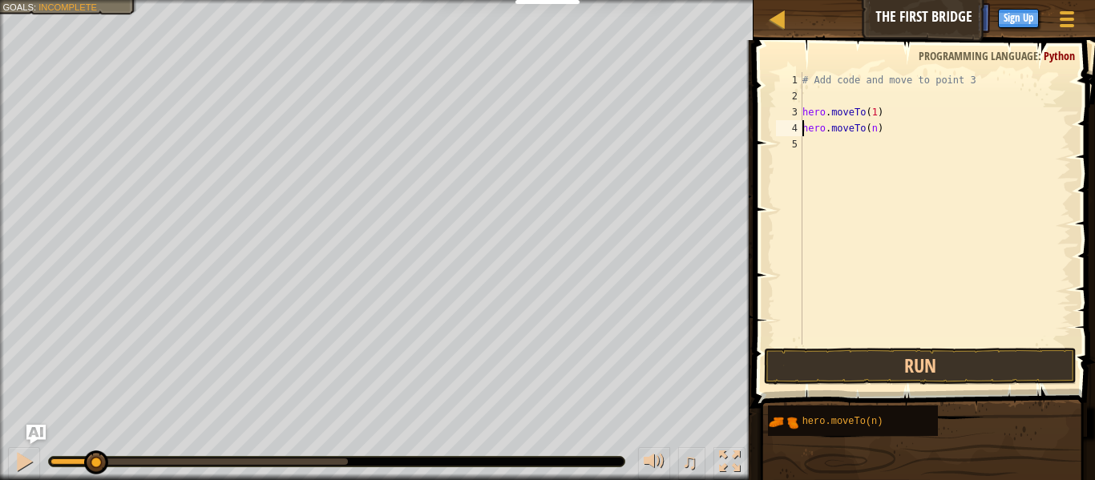
click at [841, 132] on div "# Add code and move to point 3 hero . moveTo ( 1 ) hero . moveTo ( n )" at bounding box center [935, 224] width 272 height 305
click at [893, 137] on div "# Add code and move to point 3 hero . moveTo ( 1 ) hero . moveTo ( n )" at bounding box center [935, 224] width 272 height 305
click at [889, 134] on div "# Add code and move to point 3 hero . moveTo ( 1 ) hero . moveTo ( n )" at bounding box center [935, 224] width 272 height 305
type textarea "hero.moveTo(2)"
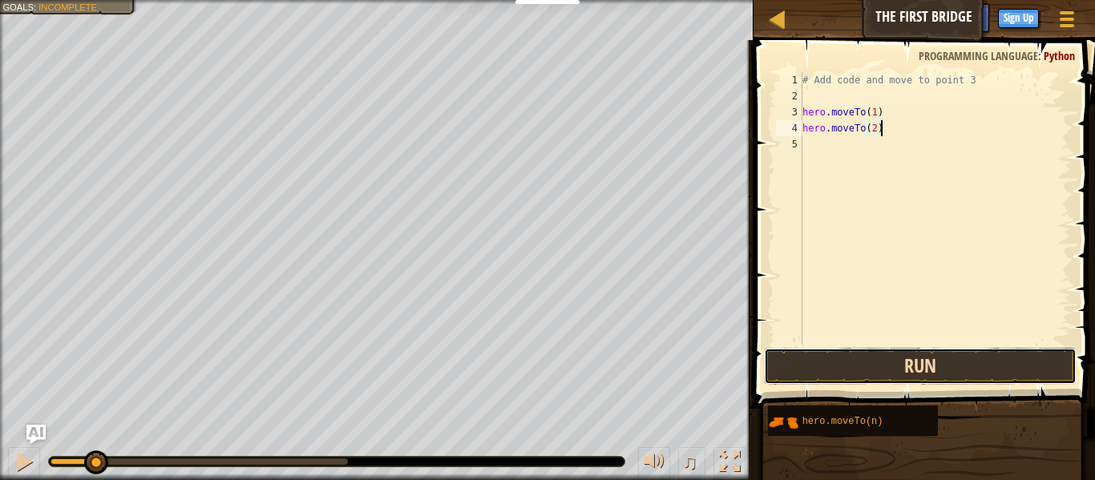
click at [877, 373] on button "Run" at bounding box center [920, 366] width 313 height 37
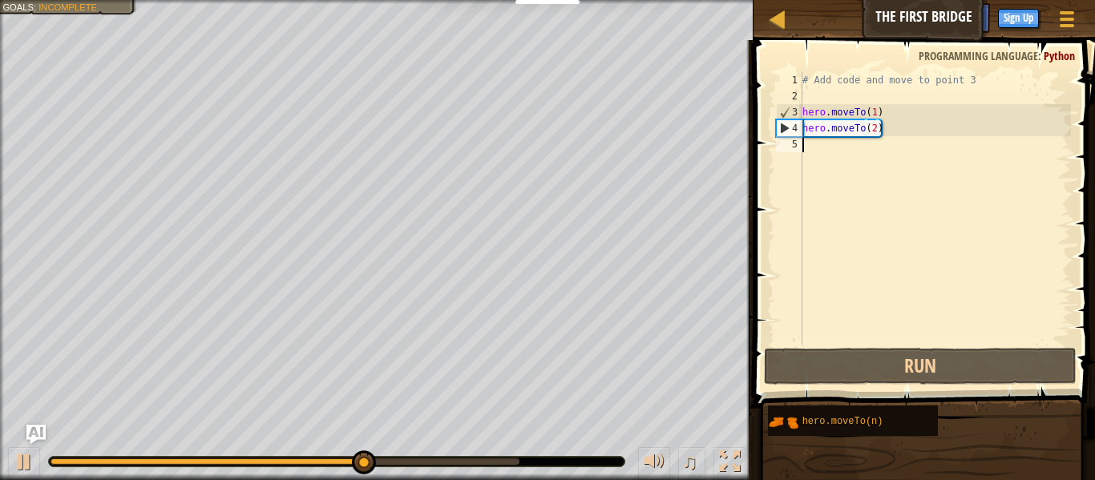
click at [844, 169] on div "# Add code and move to point 3 hero . moveTo ( 1 ) hero . moveTo ( 2 )" at bounding box center [935, 224] width 272 height 305
click at [819, 151] on div "# Add code and move to point 3 hero . moveTo ( 1 ) hero . moveTo ( 2 )" at bounding box center [935, 224] width 272 height 305
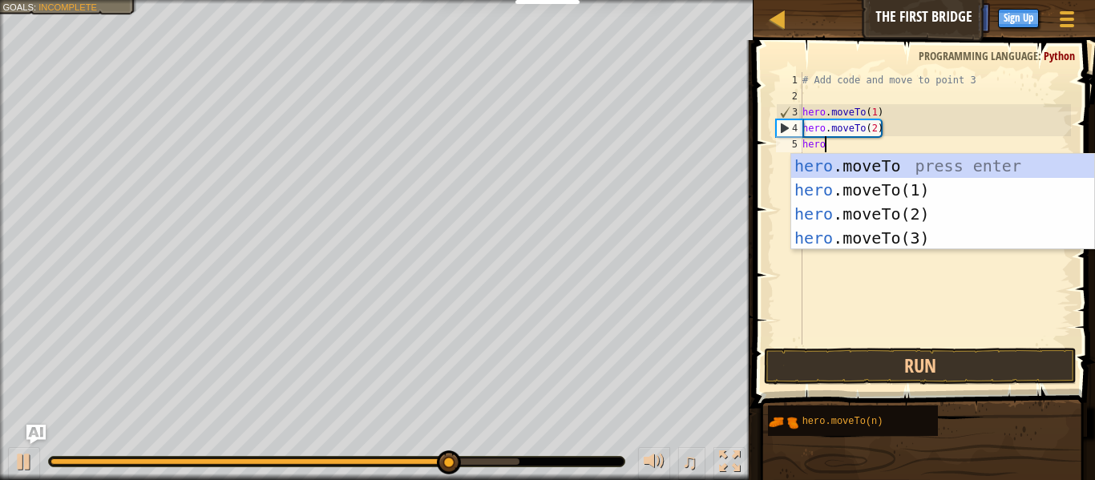
scroll to position [7, 2]
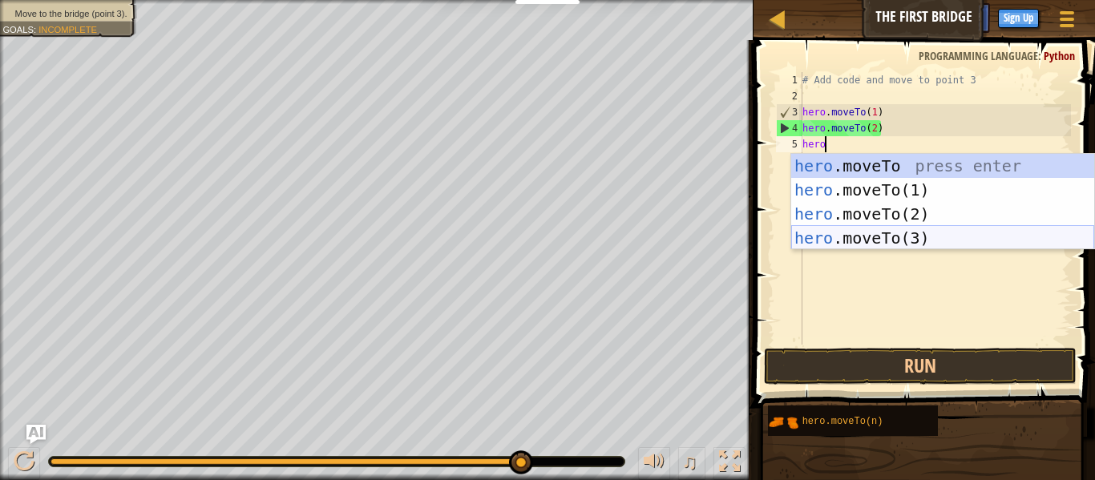
click at [874, 246] on div "hero .moveTo press enter hero .moveTo(1) press enter hero .moveTo(2) press ente…" at bounding box center [942, 226] width 303 height 144
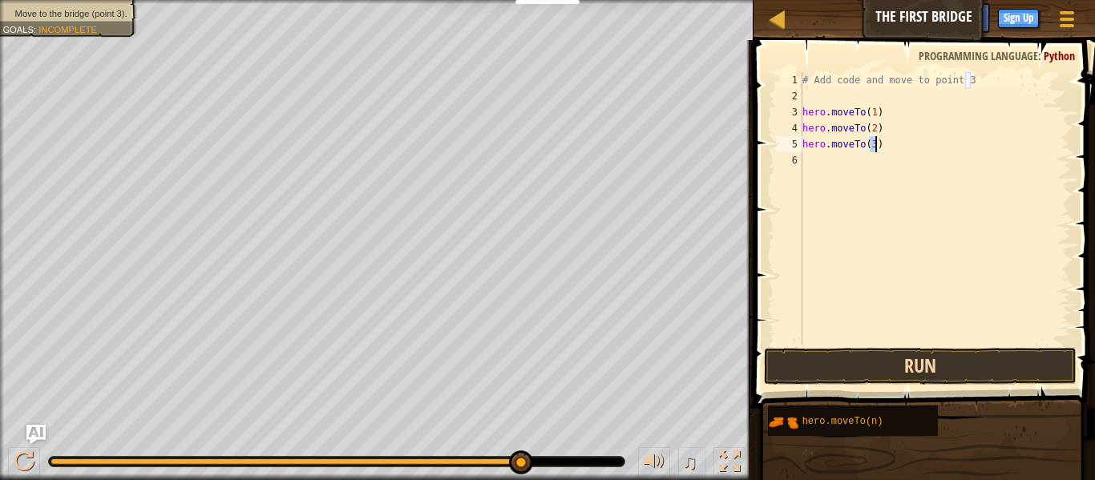
type textarea "hero.moveTo(3)"
click at [855, 382] on button "Run" at bounding box center [920, 366] width 313 height 37
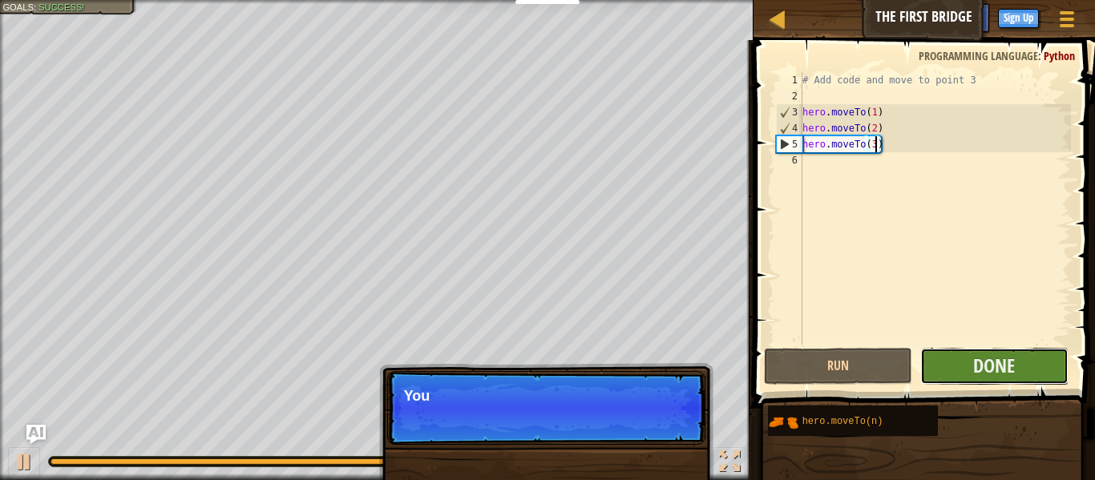
click at [1015, 378] on button "Done" at bounding box center [994, 366] width 148 height 37
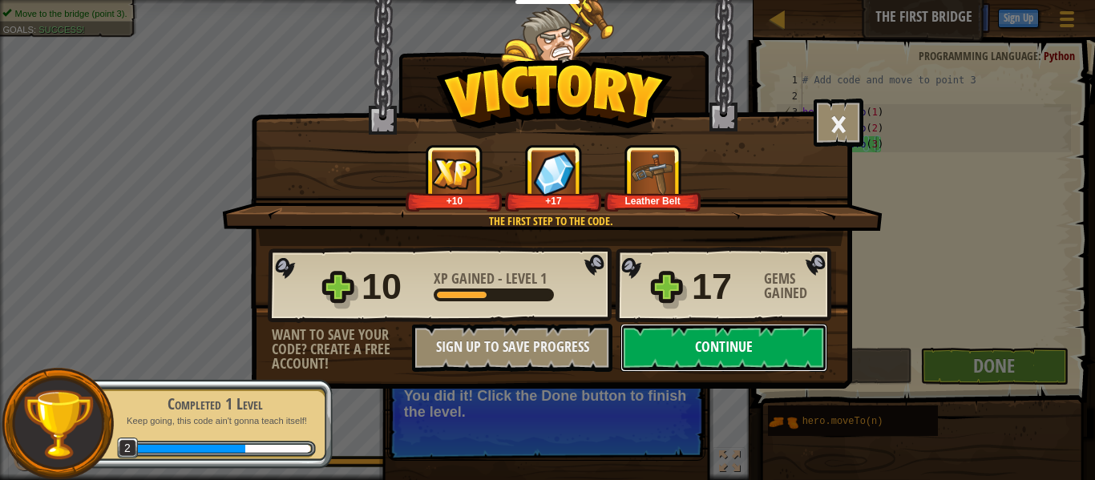
click at [669, 329] on button "Continue" at bounding box center [723, 348] width 207 height 48
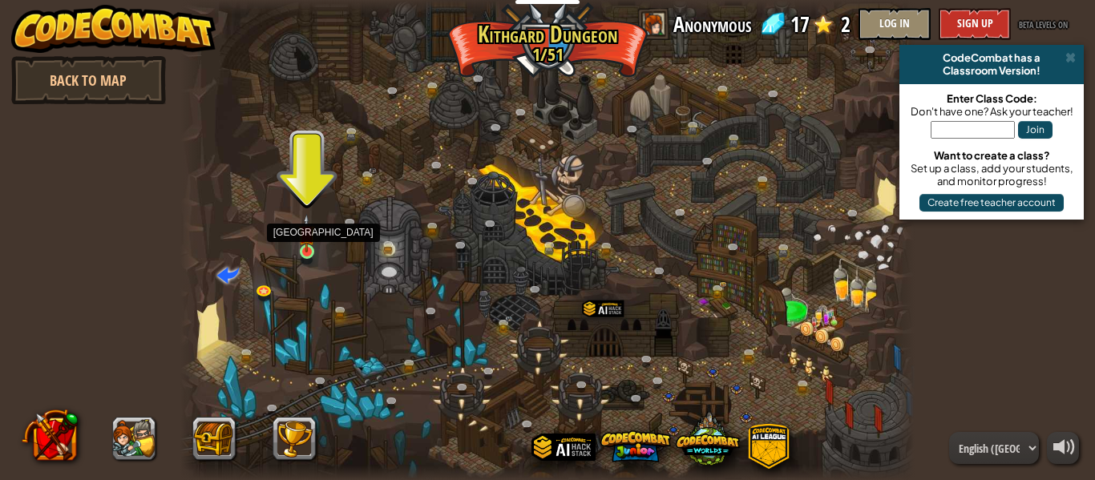
click at [313, 237] on img at bounding box center [306, 233] width 17 height 38
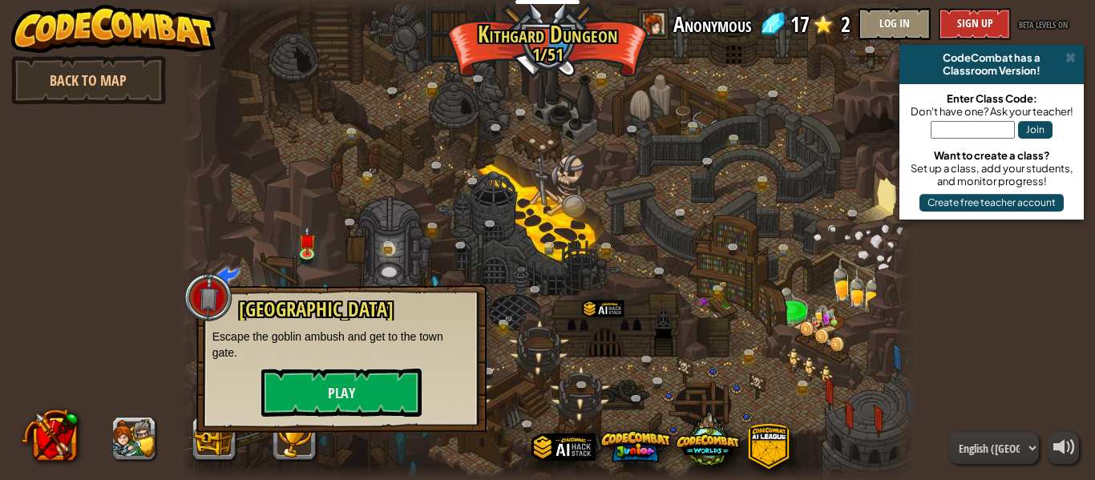
click at [338, 277] on div at bounding box center [547, 240] width 734 height 480
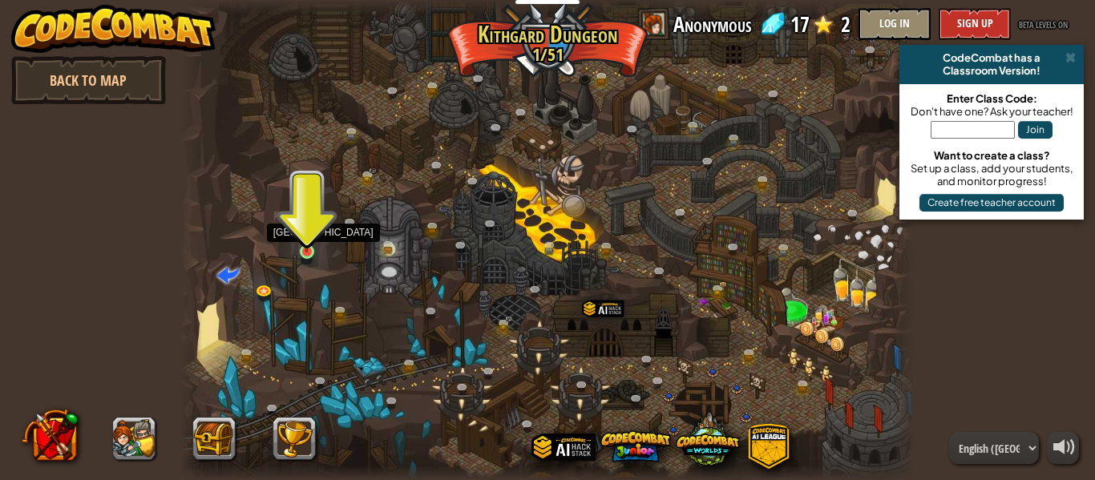
click at [306, 251] on img at bounding box center [306, 233] width 17 height 38
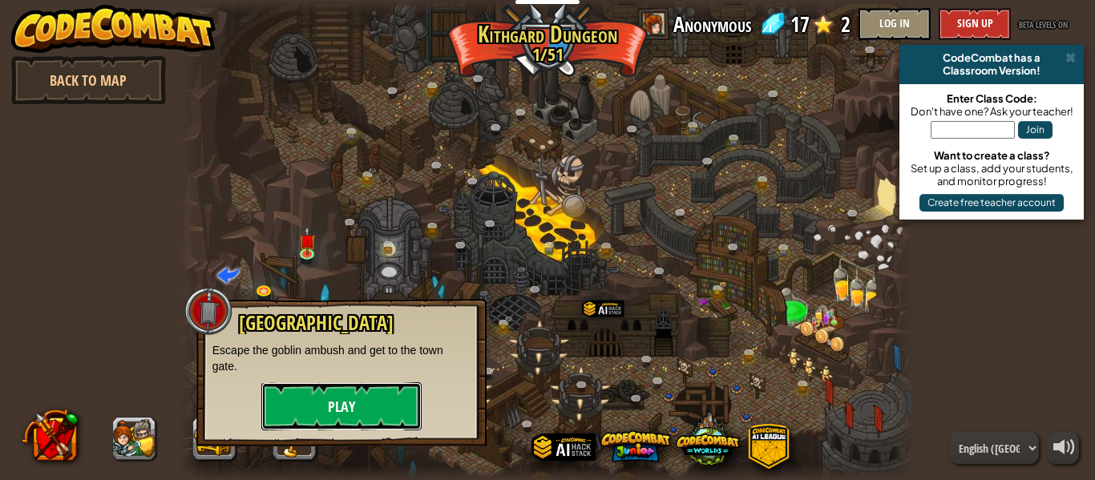
click at [319, 404] on button "Play" at bounding box center [341, 406] width 160 height 48
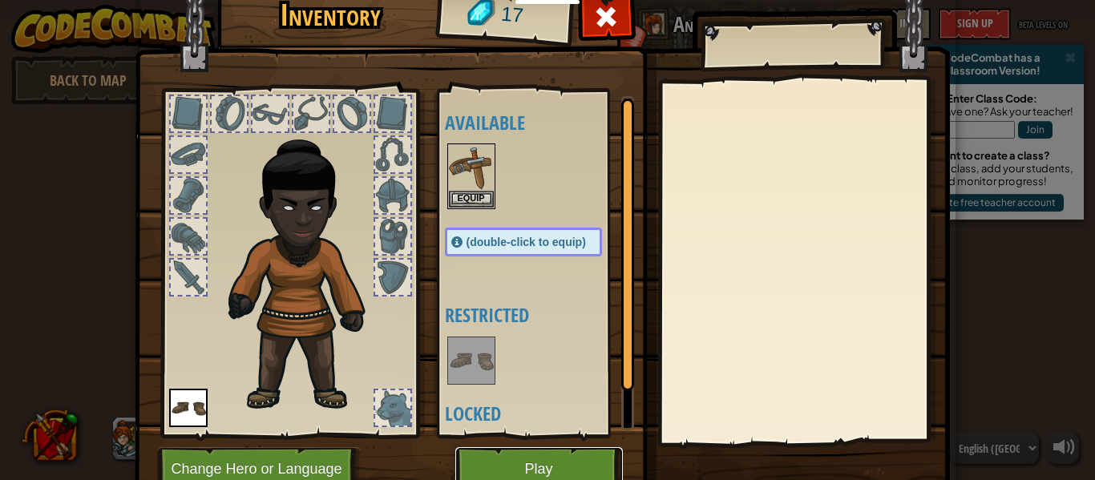
click at [511, 467] on button "Play" at bounding box center [539, 469] width 168 height 44
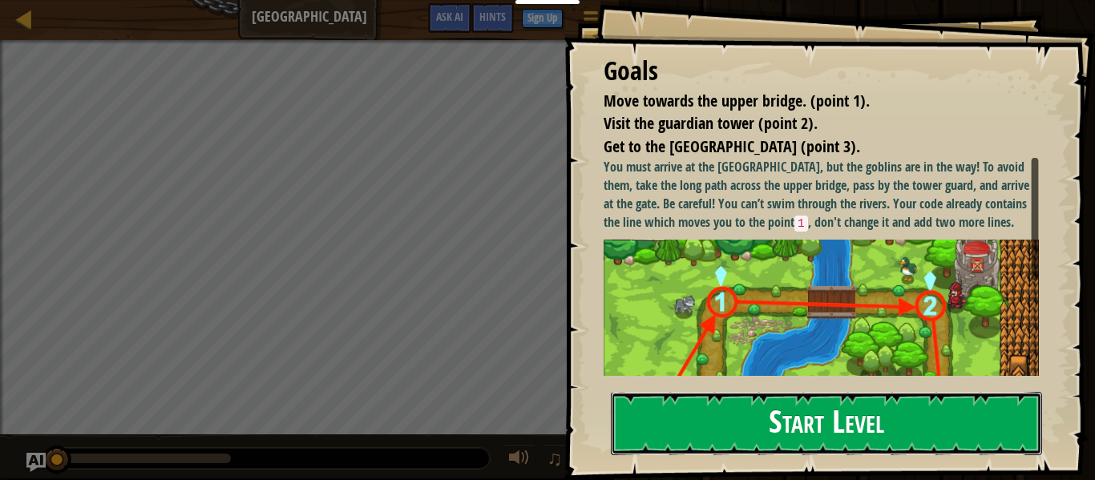
click at [660, 428] on button "Start Level" at bounding box center [826, 423] width 431 height 63
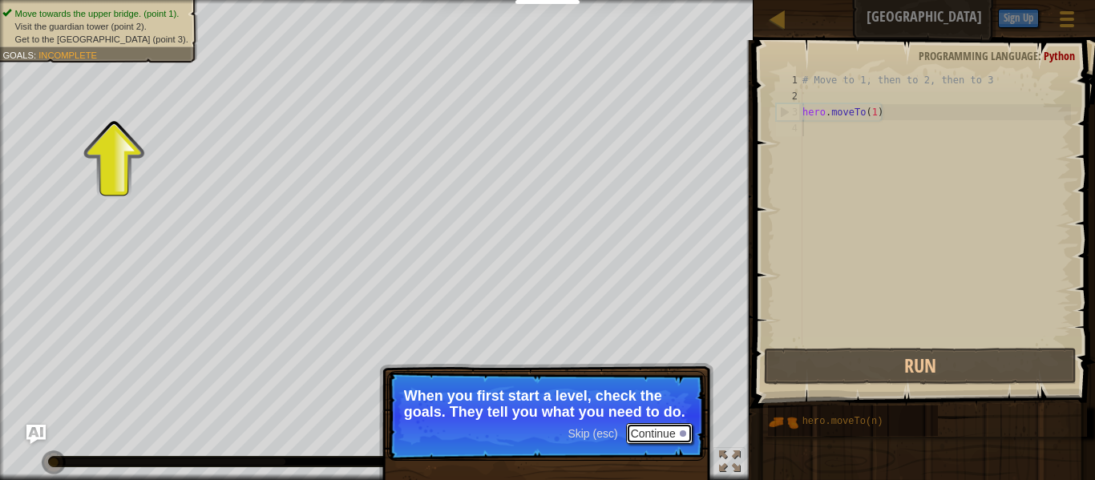
click at [673, 443] on button "Continue" at bounding box center [659, 433] width 67 height 21
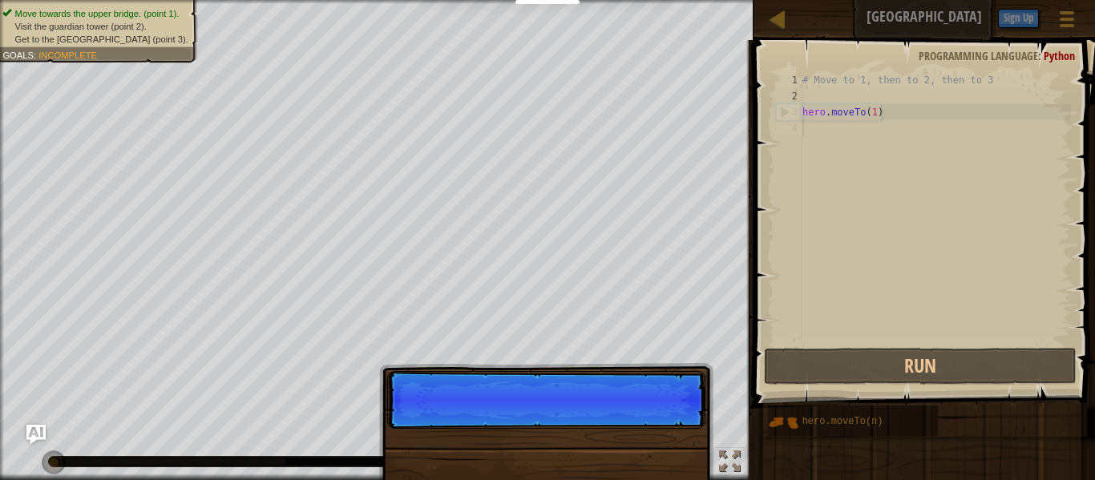
scroll to position [7, 0]
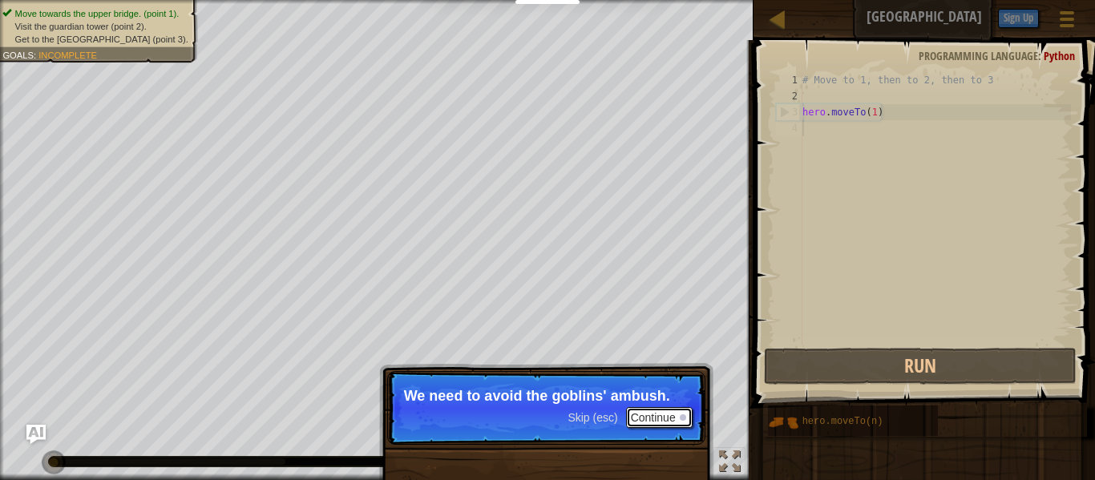
click at [656, 425] on button "Continue" at bounding box center [659, 417] width 67 height 21
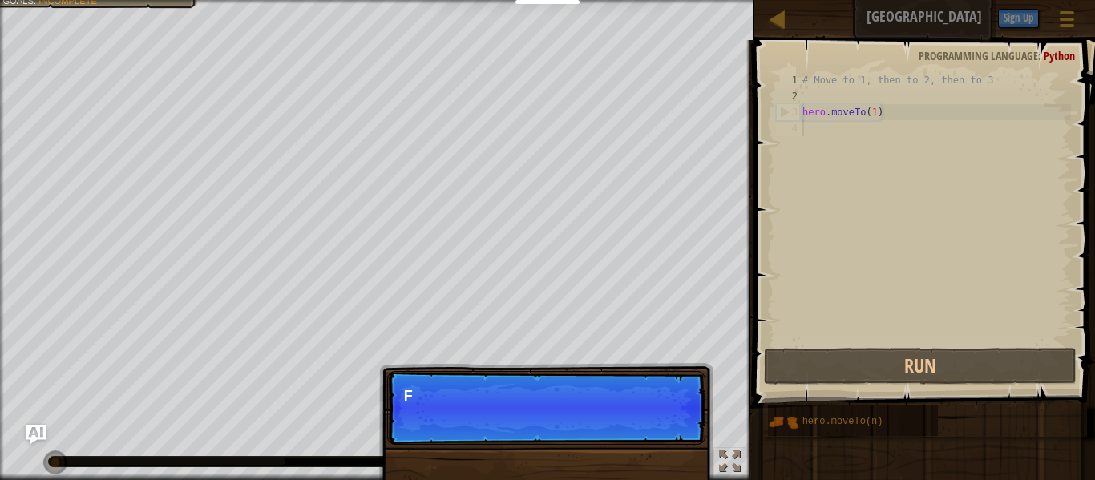
click at [656, 425] on p "Skip (esc) Continue F" at bounding box center [546, 408] width 318 height 74
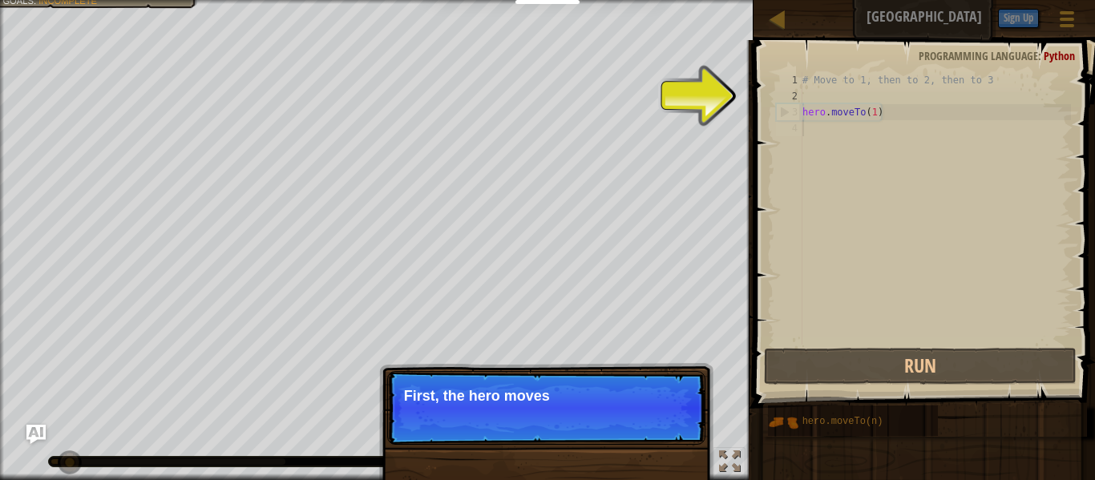
click at [661, 427] on p "Skip (esc) Continue First, the hero moves" at bounding box center [546, 408] width 318 height 74
click at [661, 427] on p "Skip (esc) Continue First, the hero moves to po" at bounding box center [546, 408] width 318 height 74
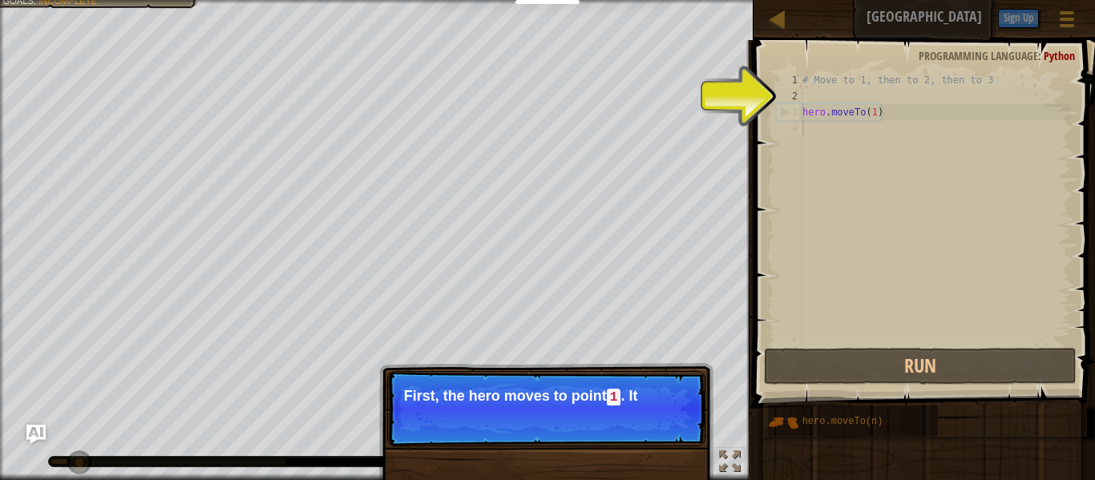
click at [661, 427] on p "Skip (esc) Continue First, the hero moves to point 1 . It" at bounding box center [546, 408] width 318 height 75
click at [661, 427] on p "Skip (esc) Continue First, the hero moves to point 1 . It's alr" at bounding box center [546, 408] width 318 height 75
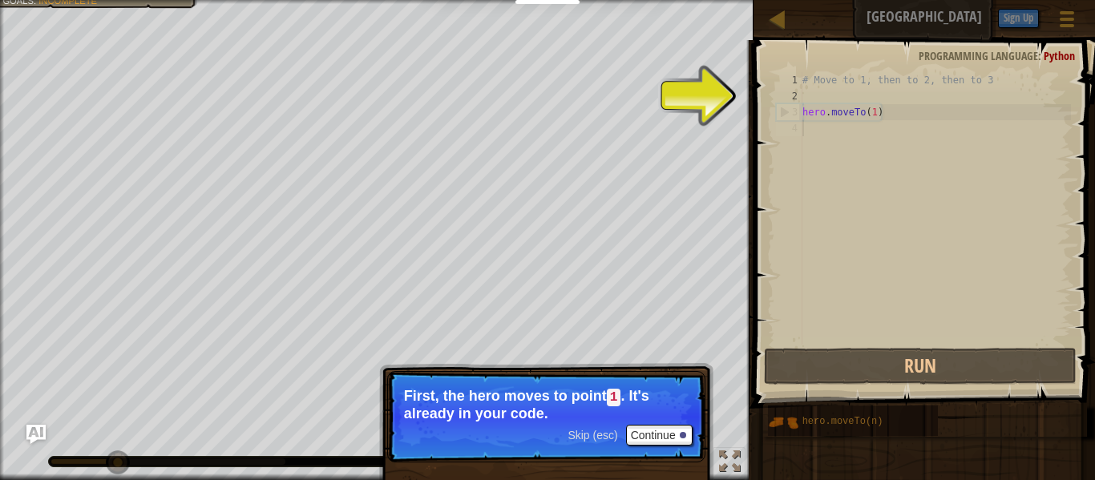
click at [851, 160] on div "# Move to 1, then to 2, then to 3 hero . moveTo ( 1 )" at bounding box center [935, 224] width 272 height 305
click at [669, 433] on button "Continue" at bounding box center [659, 435] width 67 height 21
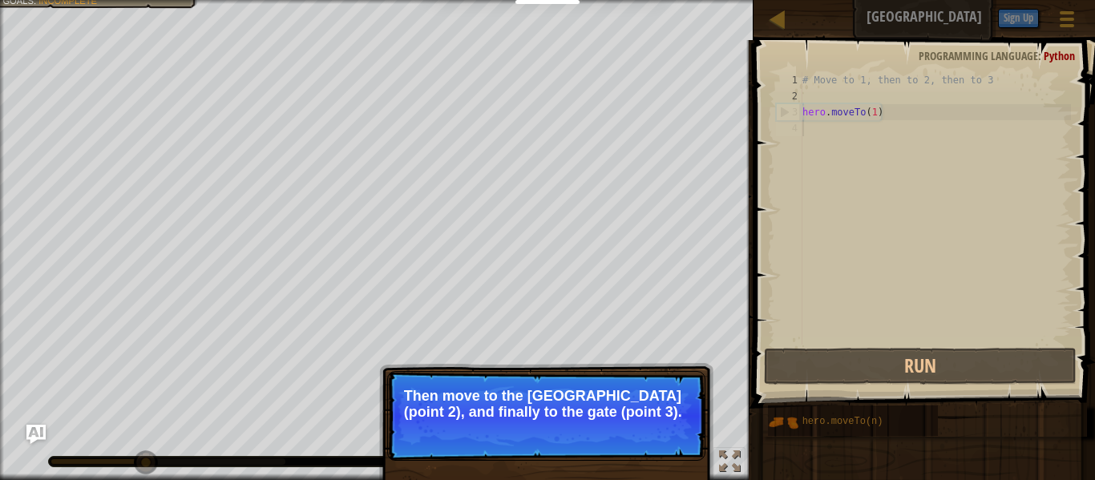
click at [673, 430] on button "Continue" at bounding box center [659, 433] width 67 height 21
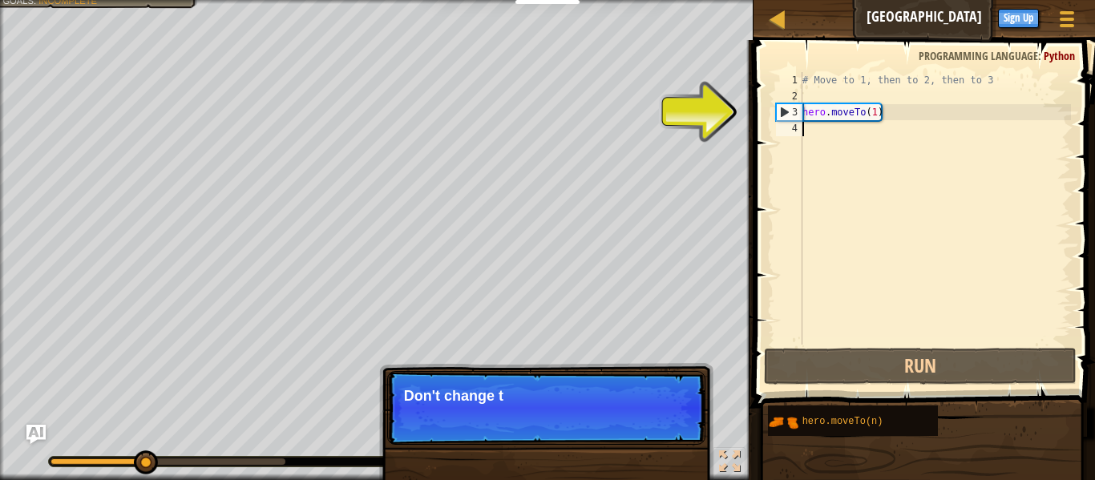
click at [673, 430] on p "Skip (esc) Continue Don't change t" at bounding box center [546, 408] width 318 height 74
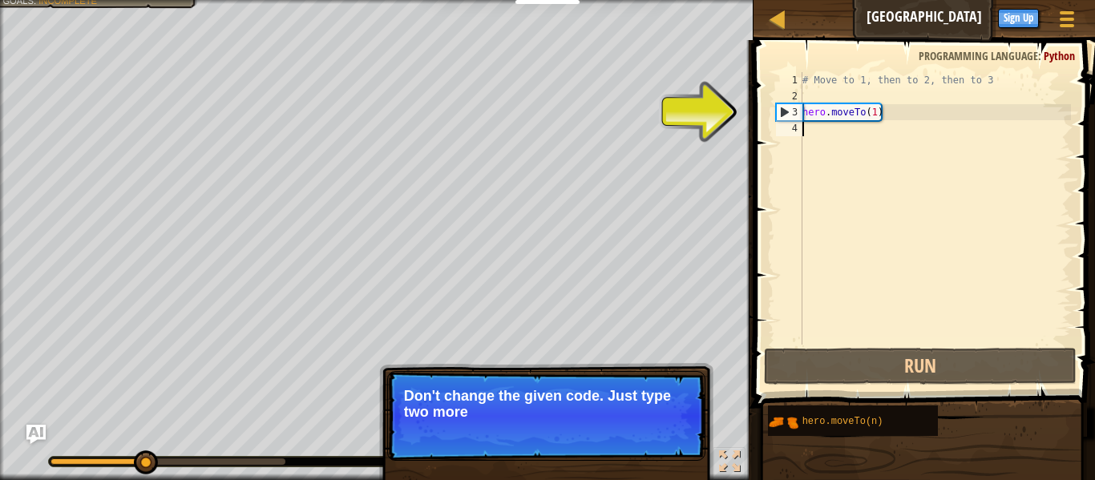
click at [847, 123] on div "# Move to 1, then to 2, then to 3 hero . moveTo ( 1 )" at bounding box center [935, 224] width 272 height 305
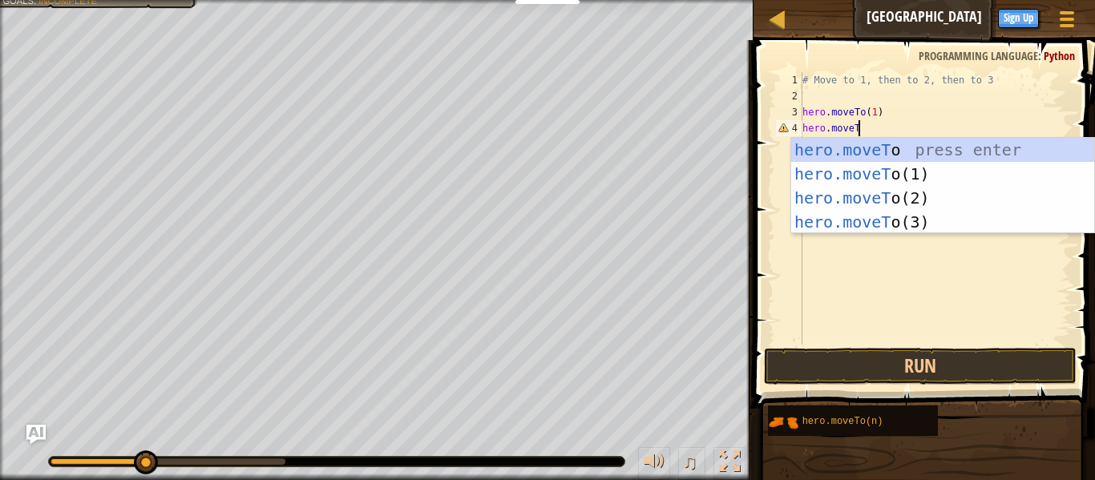
scroll to position [7, 8]
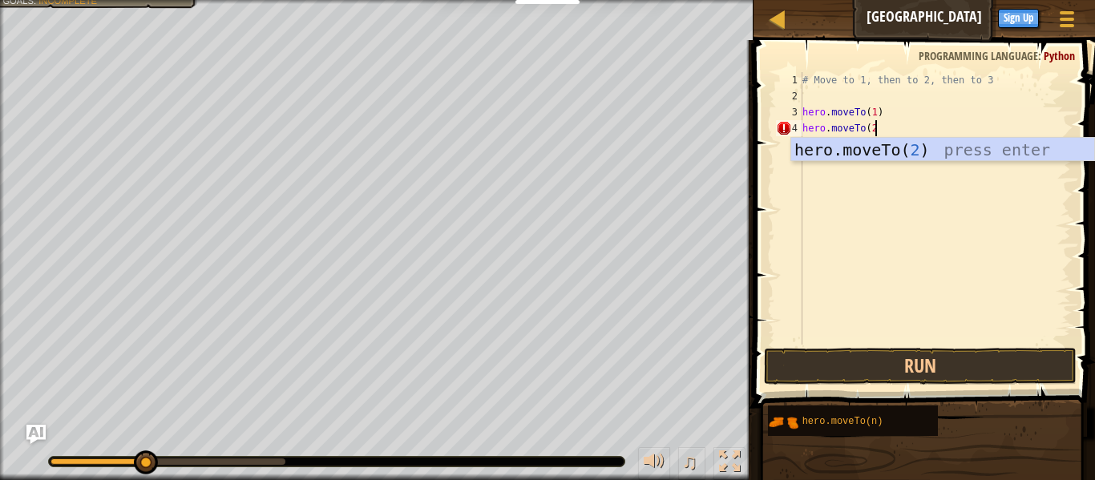
type textarea "hero.moveTo(2)"
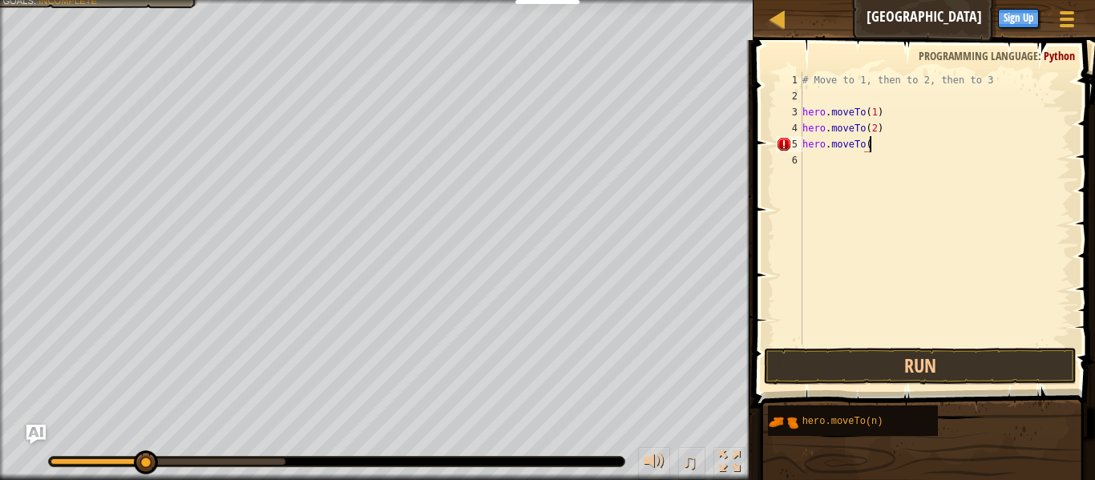
scroll to position [7, 10]
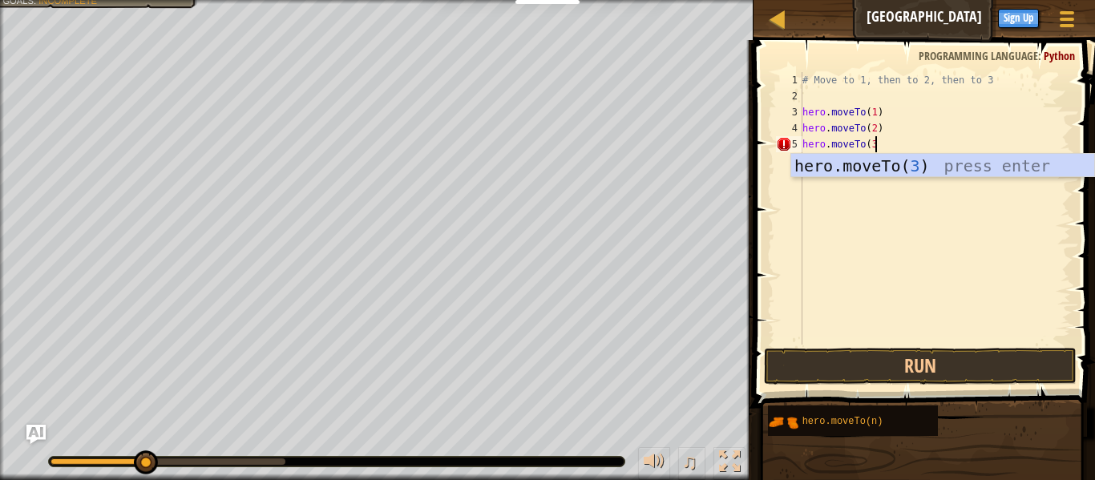
type textarea "hero.moveTo(3)"
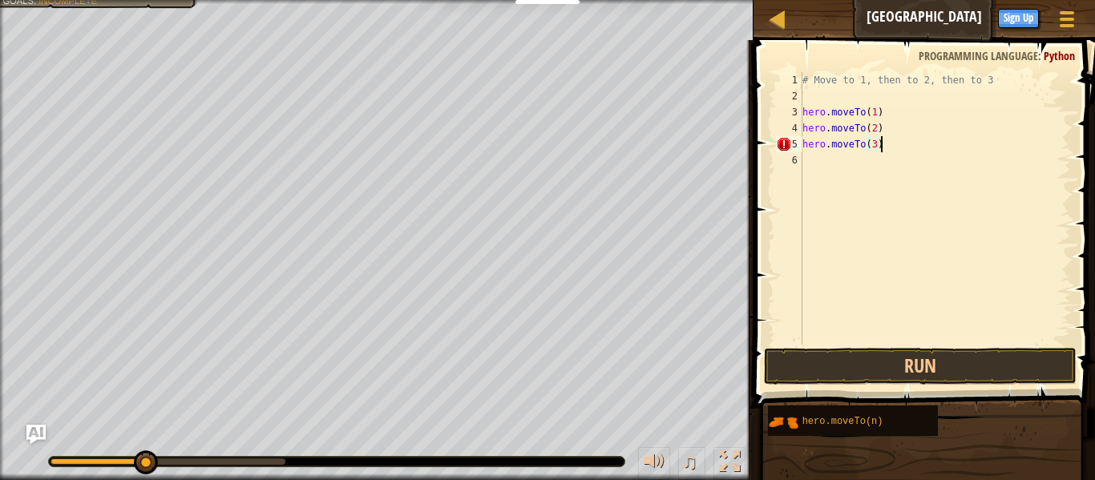
scroll to position [7, 10]
click at [819, 160] on div "# Move to 1, then to 2, then to 3 hero . moveTo ( 1 ) hero . moveTo ( 2 ) hero …" at bounding box center [935, 224] width 272 height 305
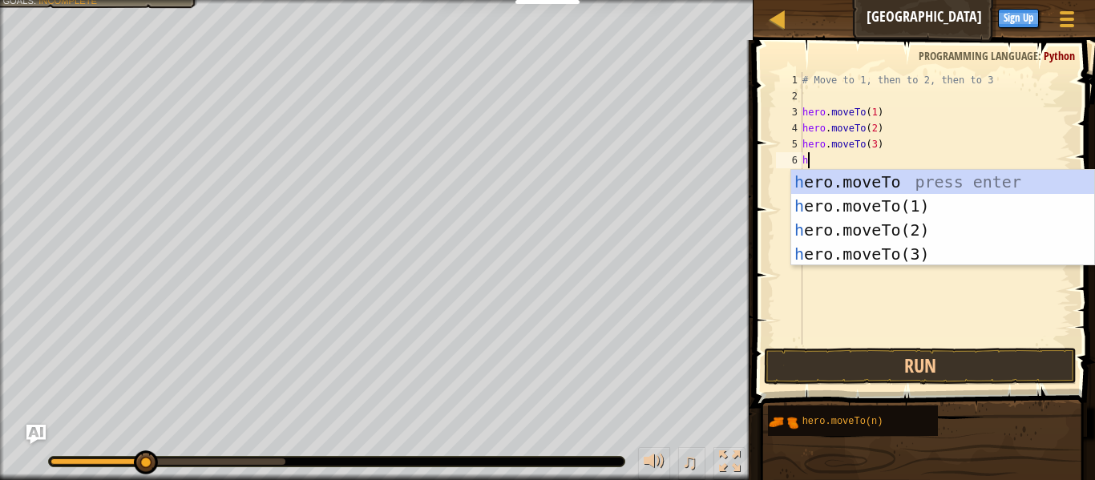
type textarea "he"
